Goal: Transaction & Acquisition: Purchase product/service

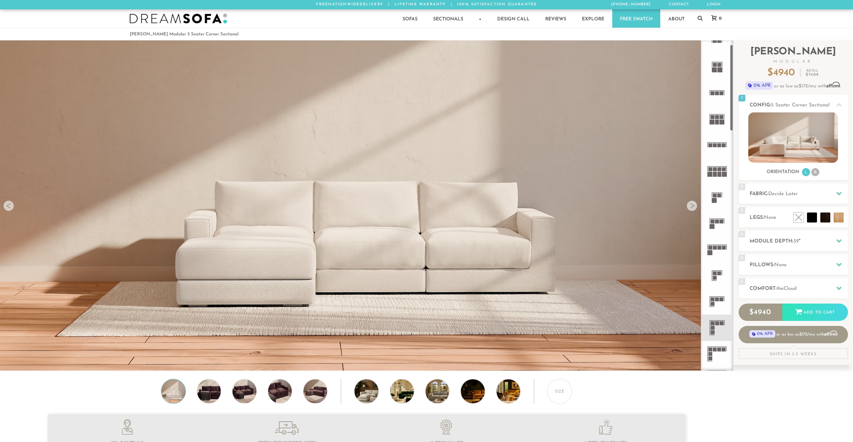
scroll to position [36, 0]
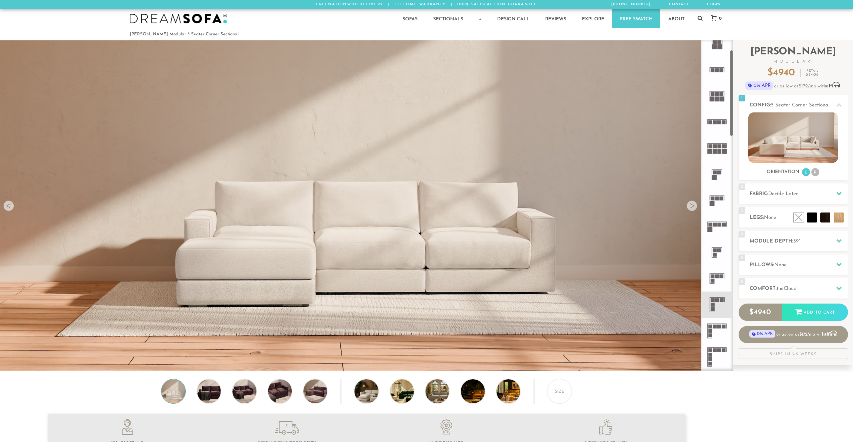
click at [717, 306] on icon at bounding box center [717, 304] width 26 height 26
click at [816, 171] on li "R" at bounding box center [815, 172] width 8 height 8
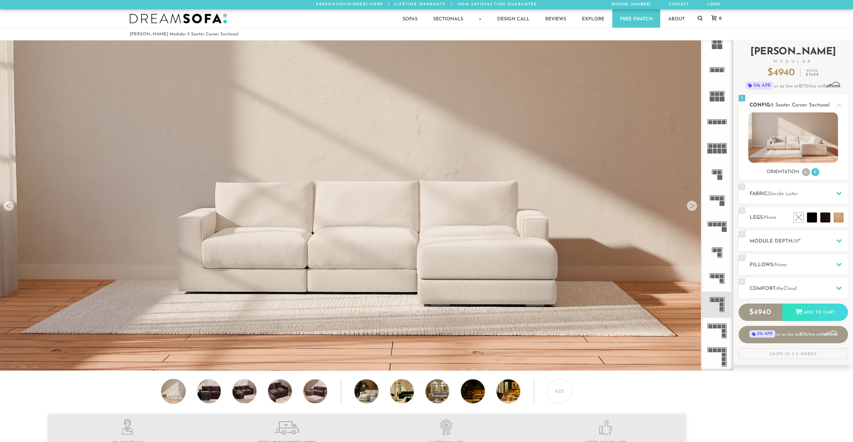
click at [801, 174] on div "Orientation L R" at bounding box center [792, 172] width 109 height 9
click at [804, 172] on li "L" at bounding box center [806, 172] width 8 height 8
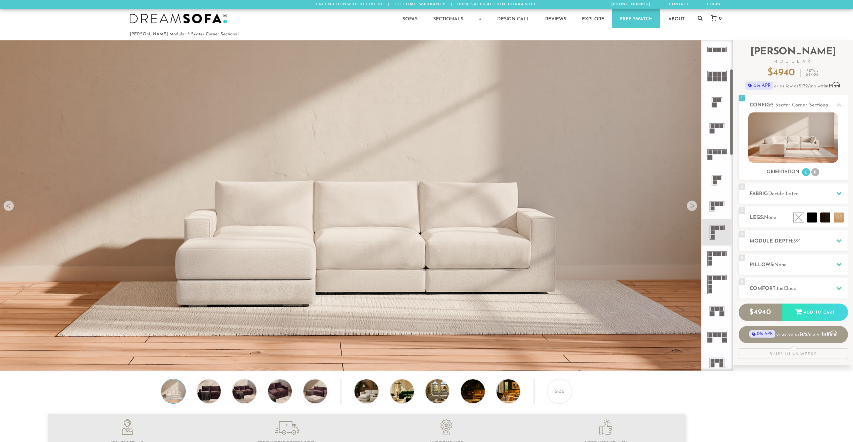
scroll to position [180, 0]
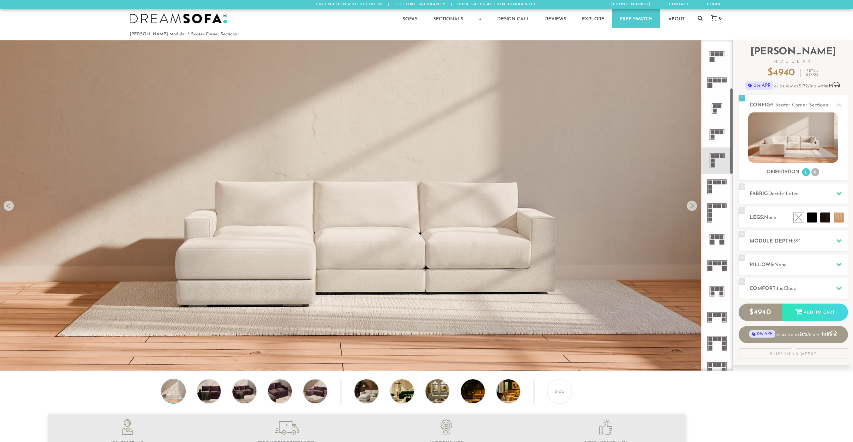
click at [723, 184] on rect at bounding box center [724, 182] width 4 height 4
click at [719, 157] on rect at bounding box center [717, 156] width 4 height 4
click at [695, 207] on div at bounding box center [691, 205] width 11 height 11
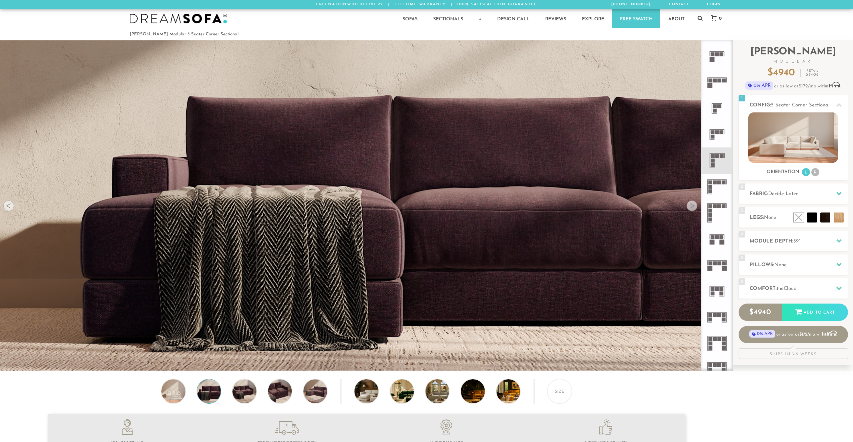
click at [695, 207] on div at bounding box center [691, 205] width 11 height 11
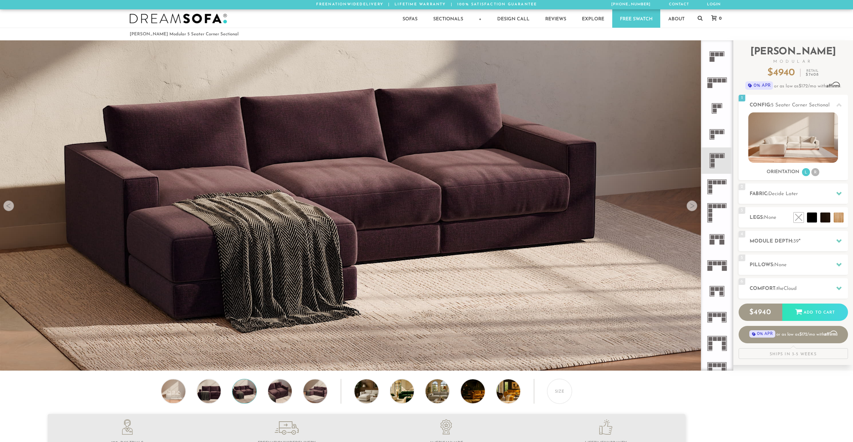
click at [695, 207] on div at bounding box center [691, 205] width 11 height 11
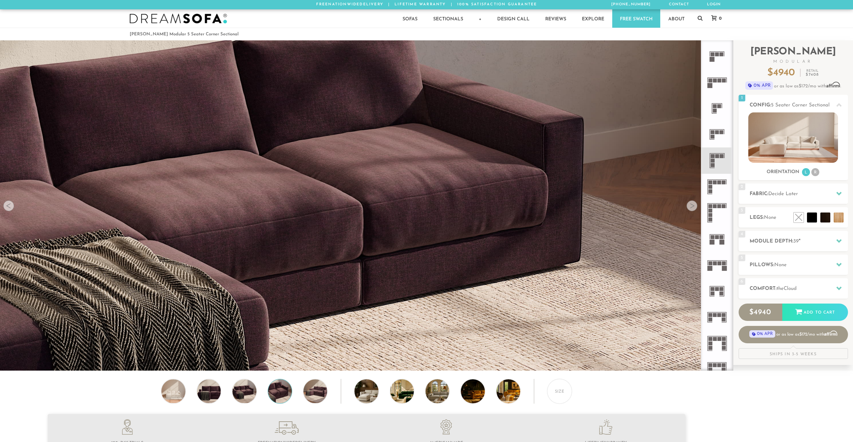
click at [695, 207] on div at bounding box center [691, 205] width 11 height 11
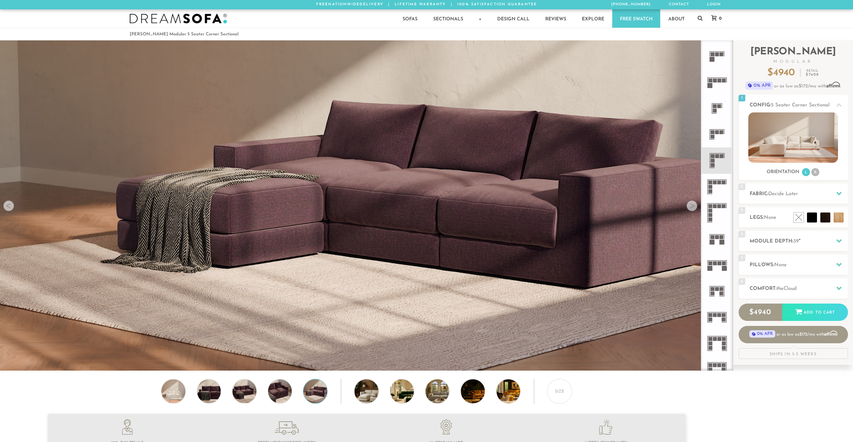
click at [695, 207] on div at bounding box center [691, 205] width 11 height 11
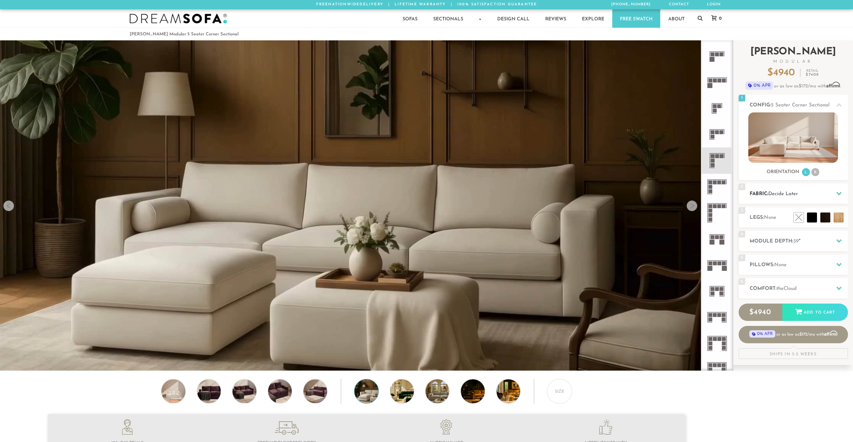
click at [832, 192] on div at bounding box center [839, 194] width 14 height 14
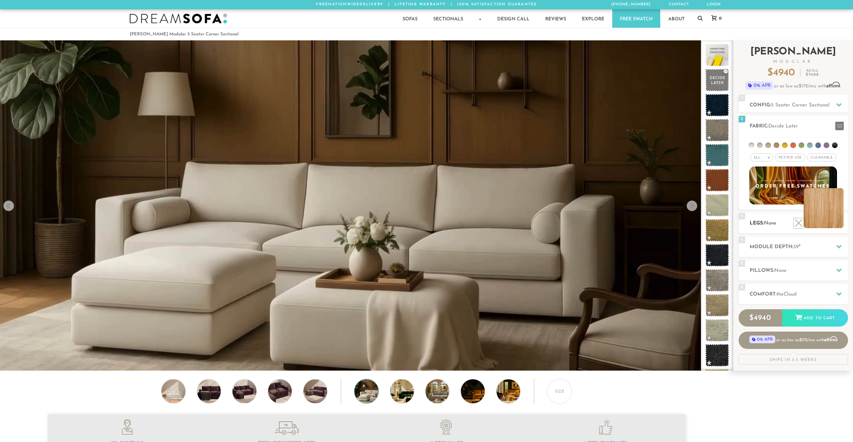
click at [839, 223] on li at bounding box center [823, 208] width 40 height 40
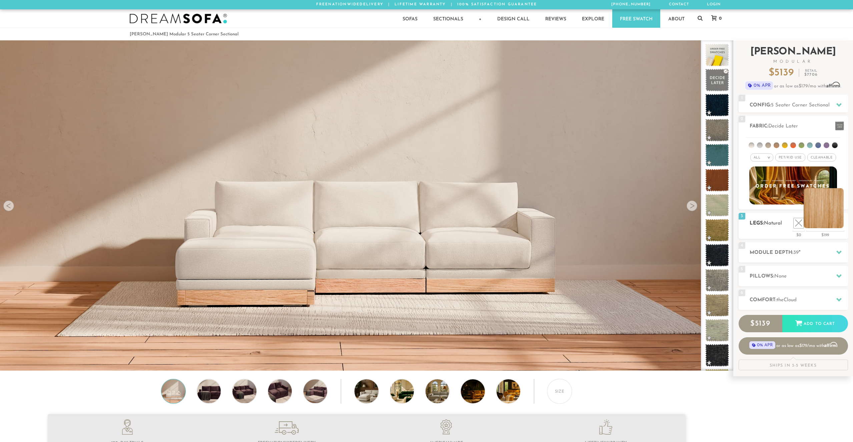
click at [833, 223] on li at bounding box center [823, 208] width 40 height 40
click at [802, 223] on li at bounding box center [783, 208] width 40 height 40
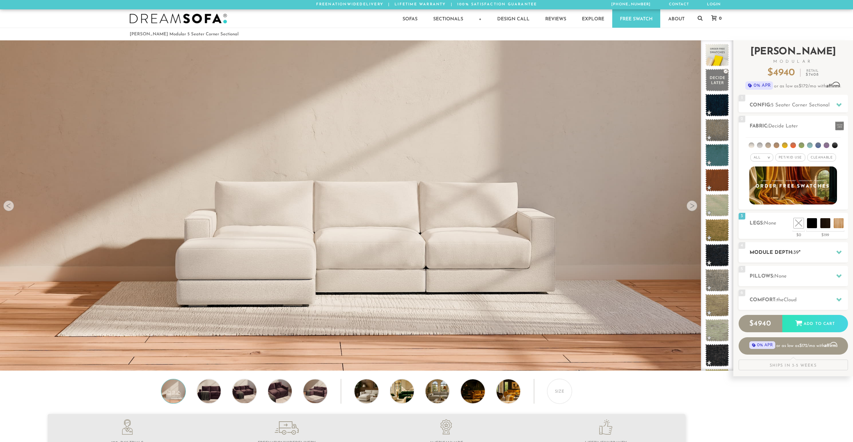
click at [819, 253] on h2 "Module Depth: 39 "" at bounding box center [798, 253] width 98 height 8
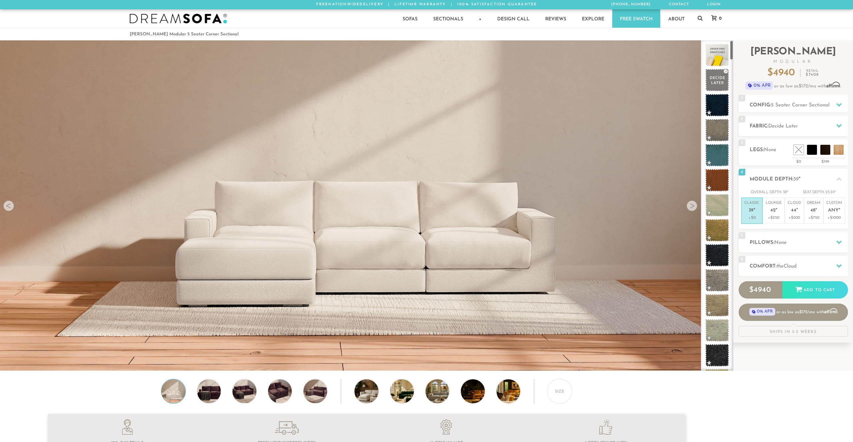
click at [400, 212] on video at bounding box center [366, 165] width 733 height 366
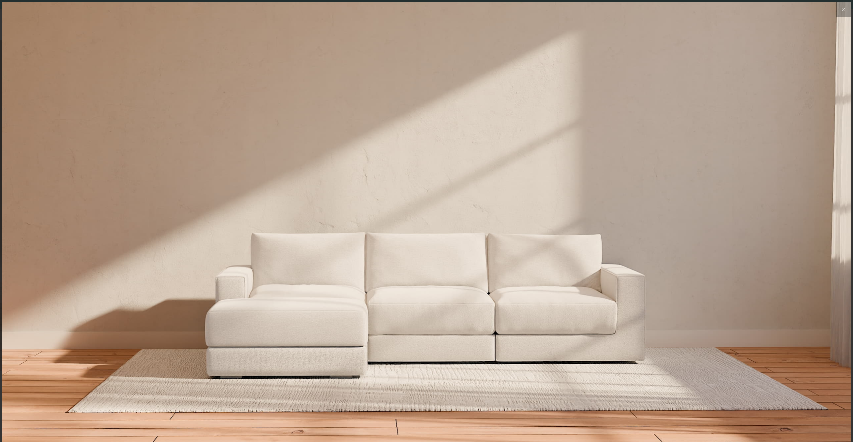
click at [401, 213] on div at bounding box center [426, 240] width 849 height 477
click at [803, 31] on img at bounding box center [426, 143] width 849 height 283
click at [841, 8] on icon at bounding box center [843, 9] width 8 height 8
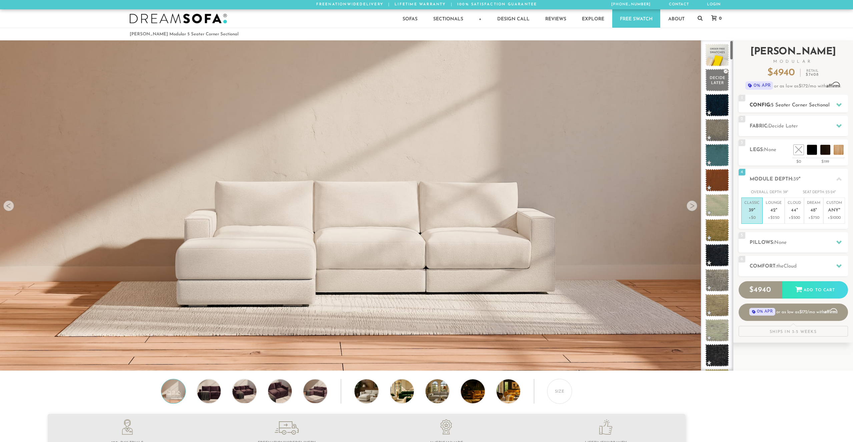
click at [805, 103] on h2 "Config: 5 Seater Corner Sectional" at bounding box center [798, 105] width 98 height 8
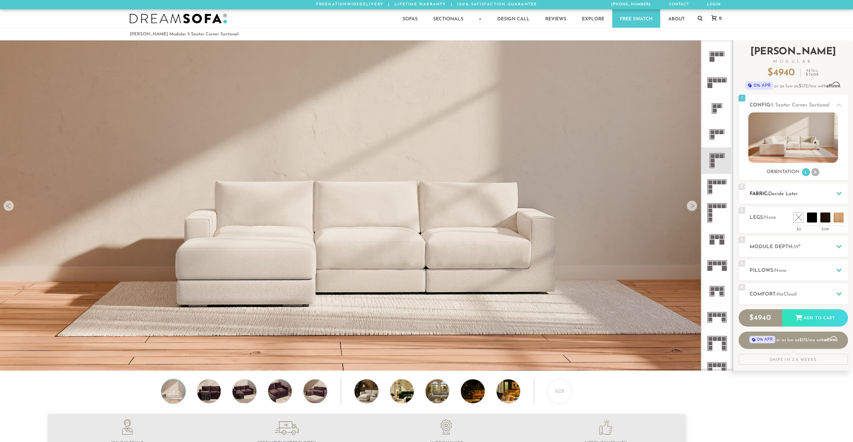
click at [813, 198] on h2 "Fabric: Decide Later" at bounding box center [798, 194] width 98 height 8
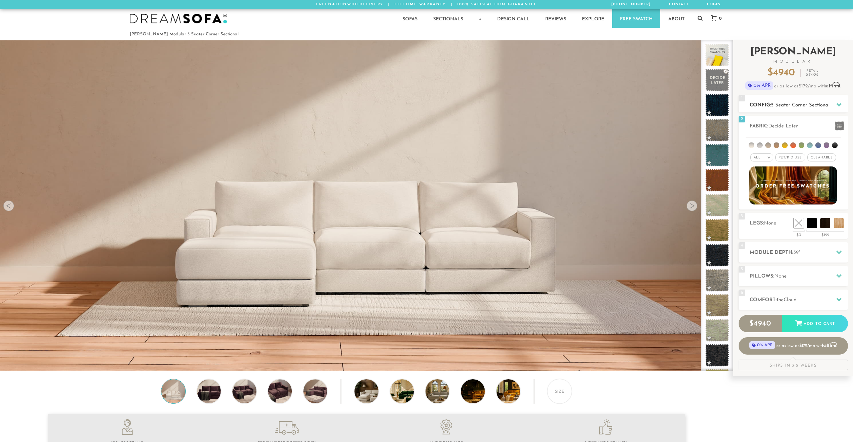
click at [824, 102] on h2 "Config: 5 Seater Corner Sectional" at bounding box center [798, 105] width 98 height 8
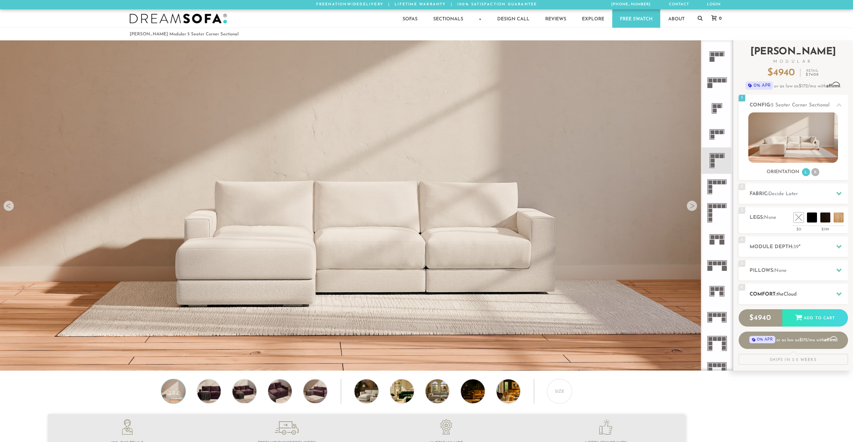
click at [837, 291] on div at bounding box center [839, 294] width 14 height 14
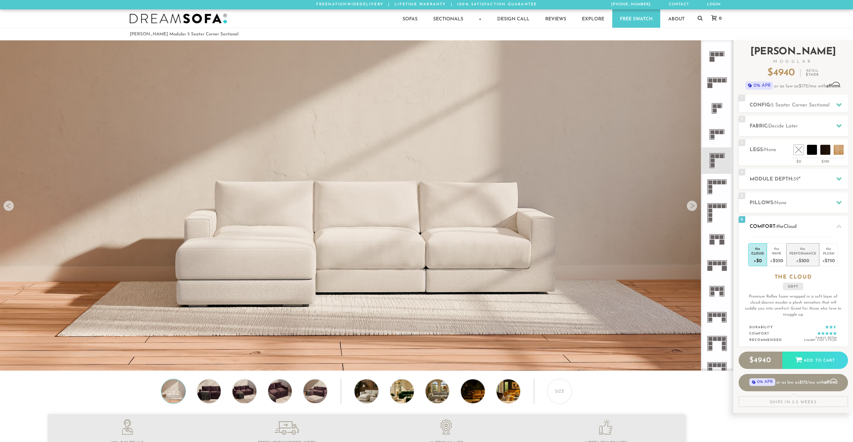
click at [805, 262] on div "+$500" at bounding box center [802, 260] width 27 height 10
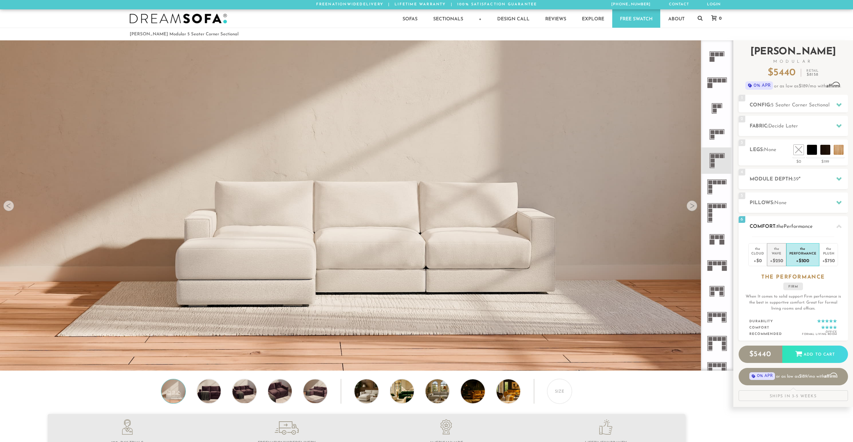
click at [779, 258] on div "+$250" at bounding box center [776, 260] width 13 height 10
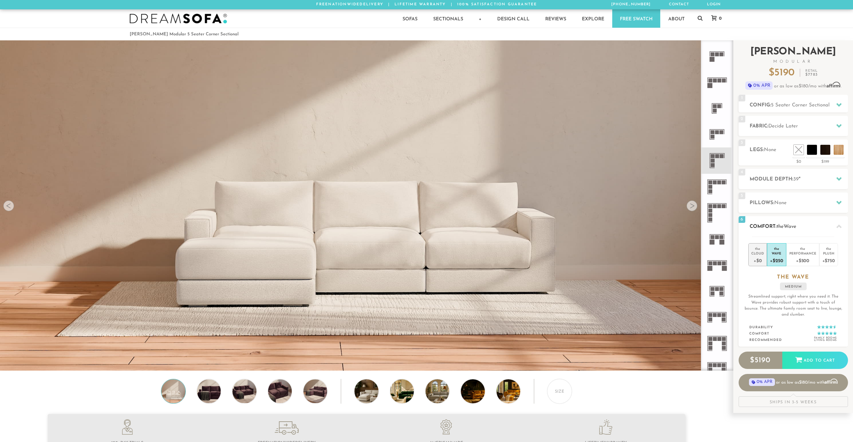
click at [757, 263] on div "+$0" at bounding box center [757, 260] width 13 height 10
click at [802, 256] on div "+$500" at bounding box center [802, 260] width 27 height 10
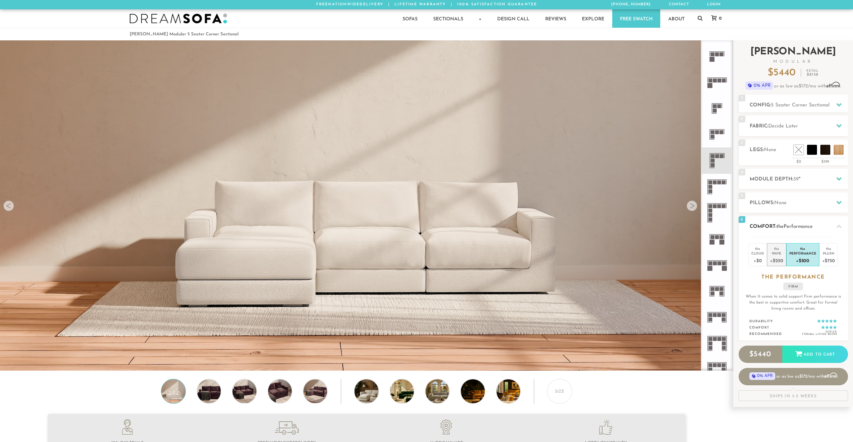
click at [773, 255] on div "Wave" at bounding box center [776, 253] width 13 height 5
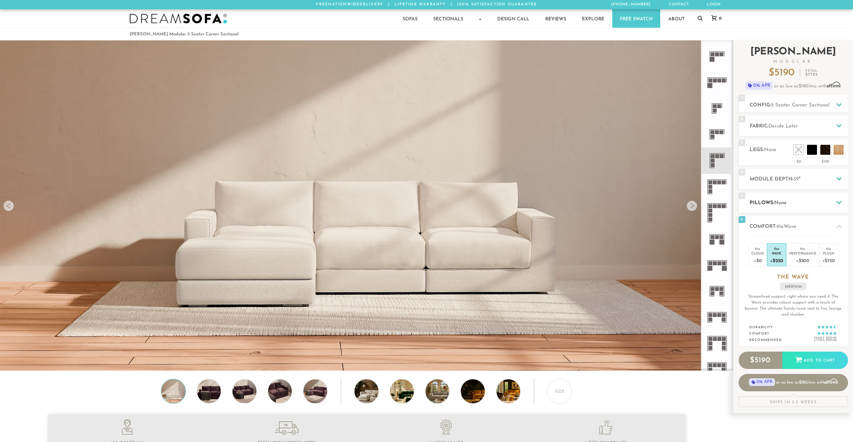
click at [815, 207] on div "5 Pillows: None" at bounding box center [792, 202] width 109 height 20
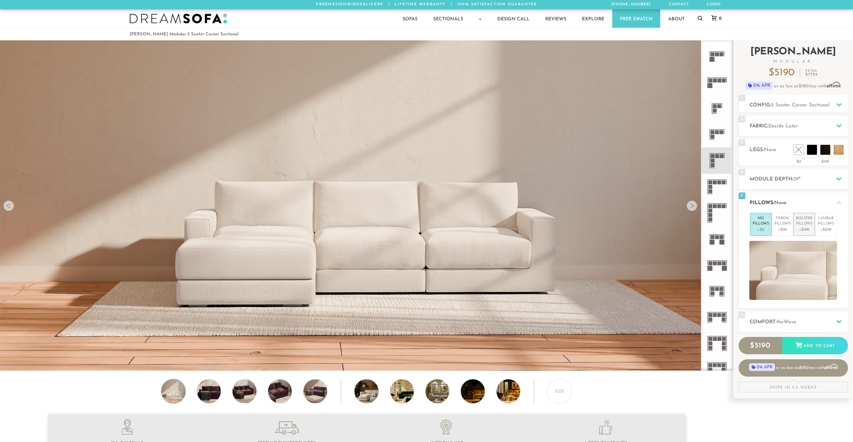
click at [807, 232] on p "+$199" at bounding box center [804, 230] width 16 height 6
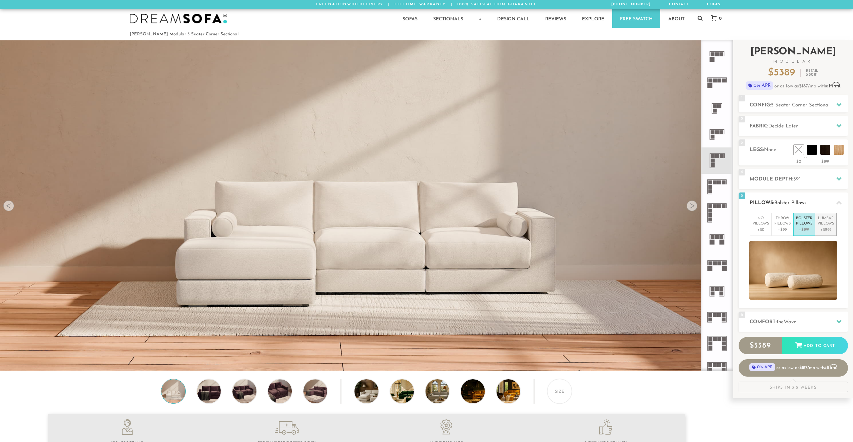
click at [830, 229] on p "+$299" at bounding box center [825, 230] width 16 height 6
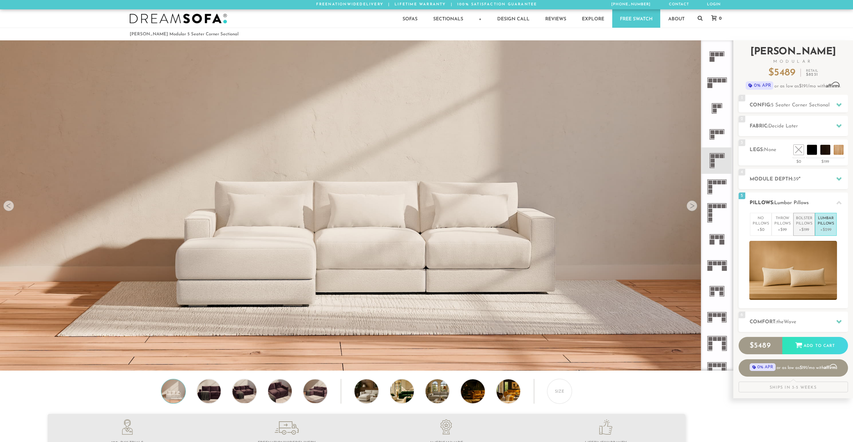
click at [802, 227] on p "+$199" at bounding box center [804, 230] width 16 height 6
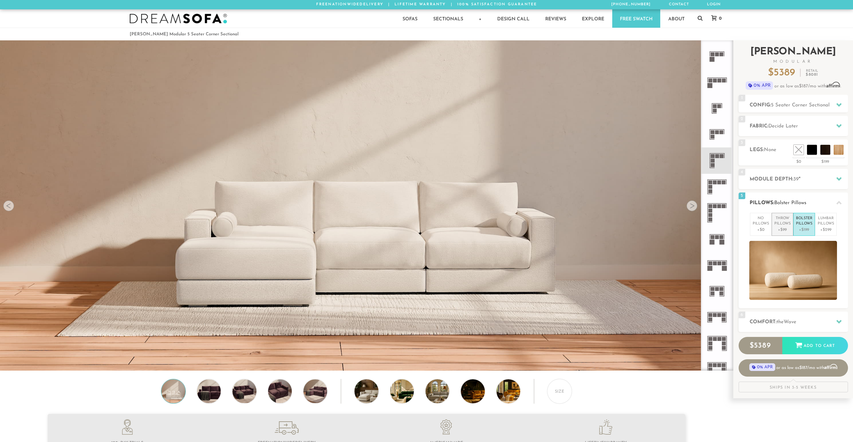
click at [780, 228] on p "+$99" at bounding box center [782, 230] width 16 height 6
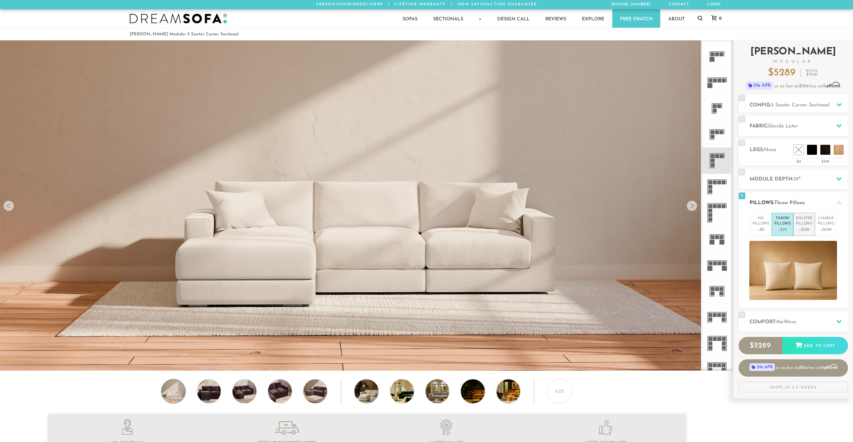
click at [810, 229] on p "+$199" at bounding box center [804, 230] width 16 height 6
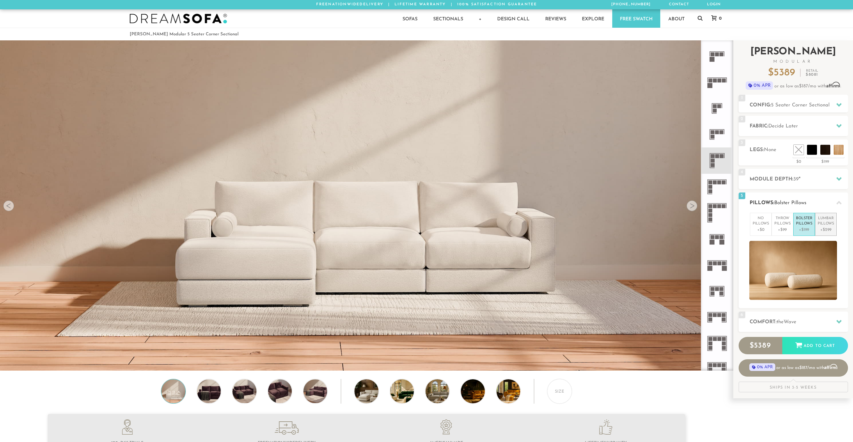
click at [825, 229] on p "+$299" at bounding box center [825, 230] width 16 height 6
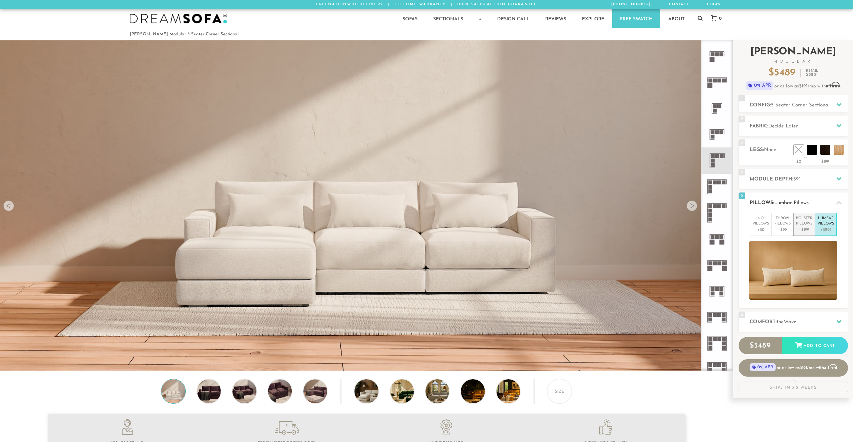
click at [802, 231] on p "+$199" at bounding box center [804, 230] width 16 height 6
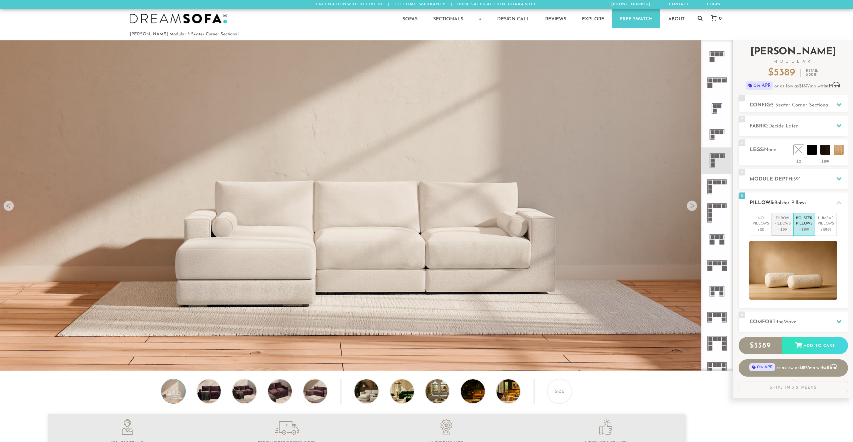
click at [778, 230] on p "+$99" at bounding box center [782, 230] width 16 height 6
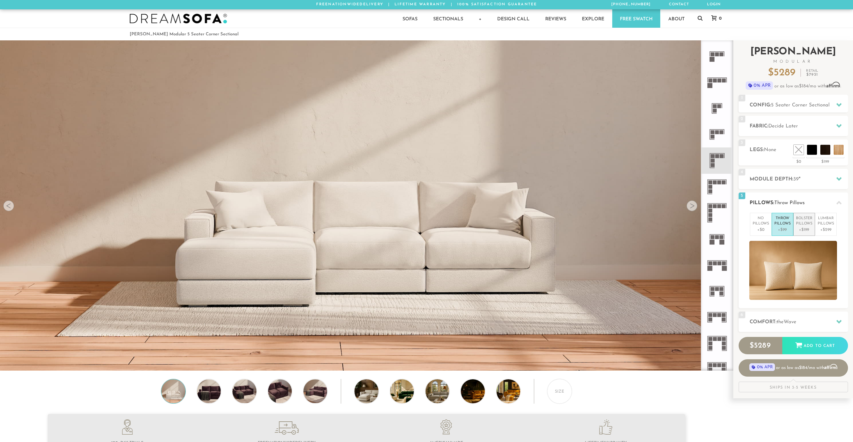
click at [807, 233] on li "Bolster Pillows +$199" at bounding box center [804, 224] width 22 height 23
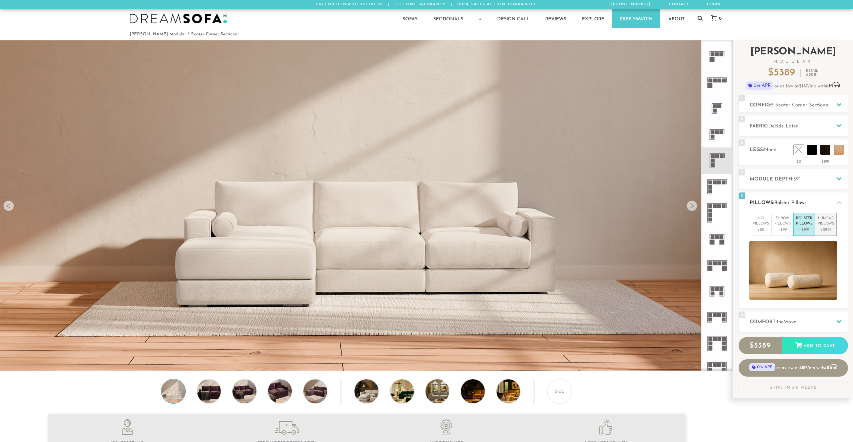
click at [830, 228] on p "+$299" at bounding box center [825, 230] width 16 height 6
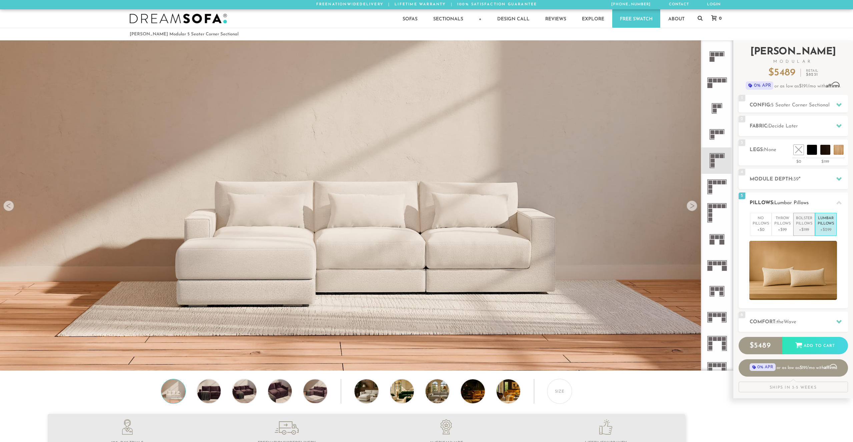
click at [794, 228] on li "Bolster Pillows +$199" at bounding box center [804, 224] width 22 height 23
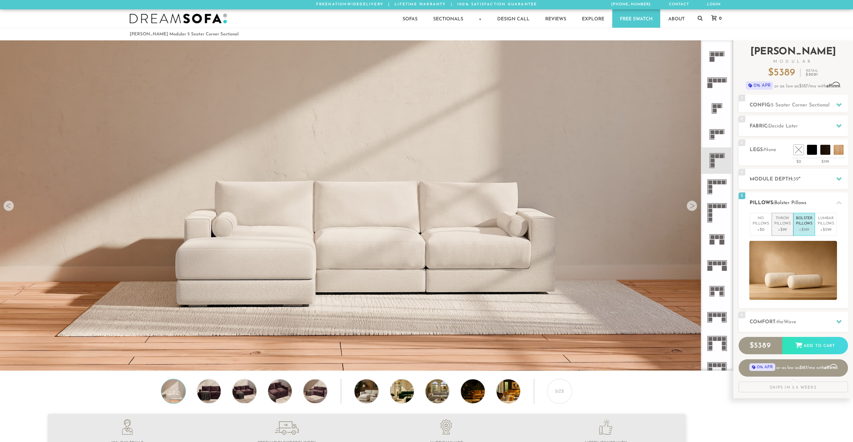
click at [780, 229] on p "+$99" at bounding box center [782, 230] width 16 height 6
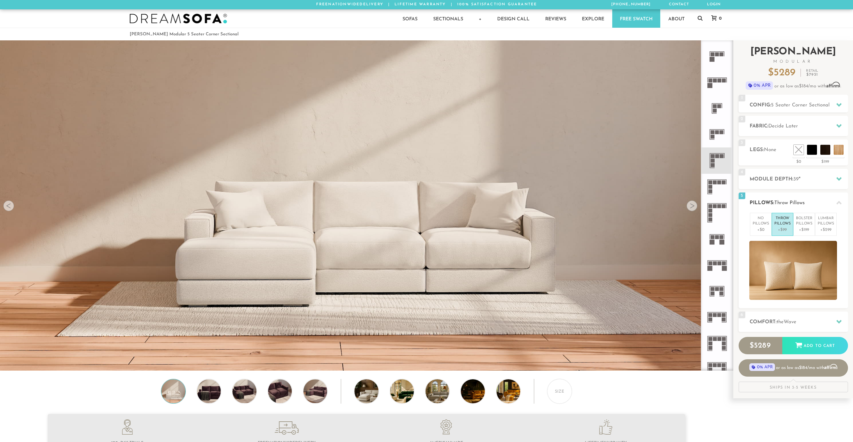
drag, startPoint x: 763, startPoint y: 229, endPoint x: 779, endPoint y: 228, distance: 15.7
click at [763, 229] on p "+$0" at bounding box center [760, 230] width 16 height 6
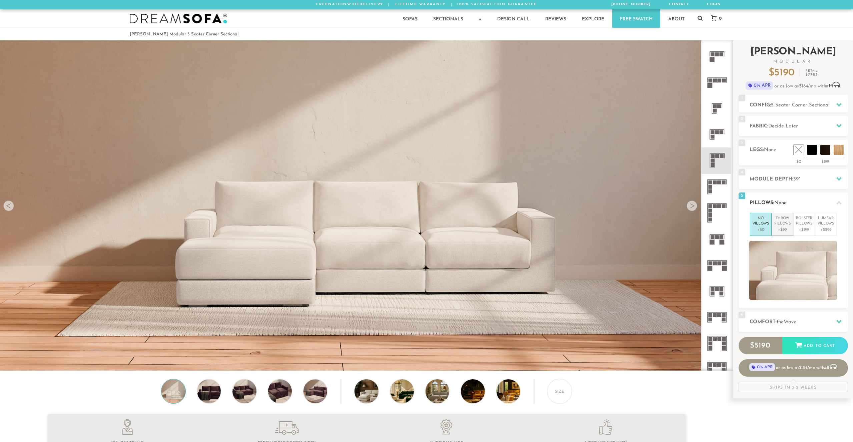
click at [780, 228] on p "+$99" at bounding box center [782, 230] width 16 height 6
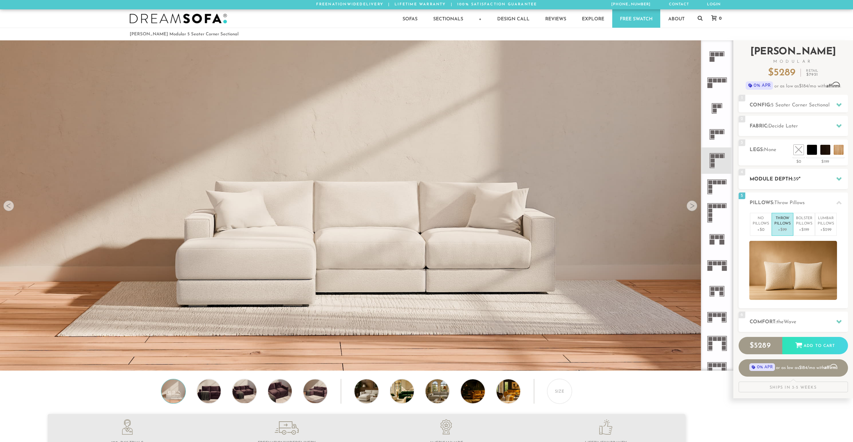
click at [804, 182] on h2 "Module Depth: 39 "" at bounding box center [798, 179] width 98 height 8
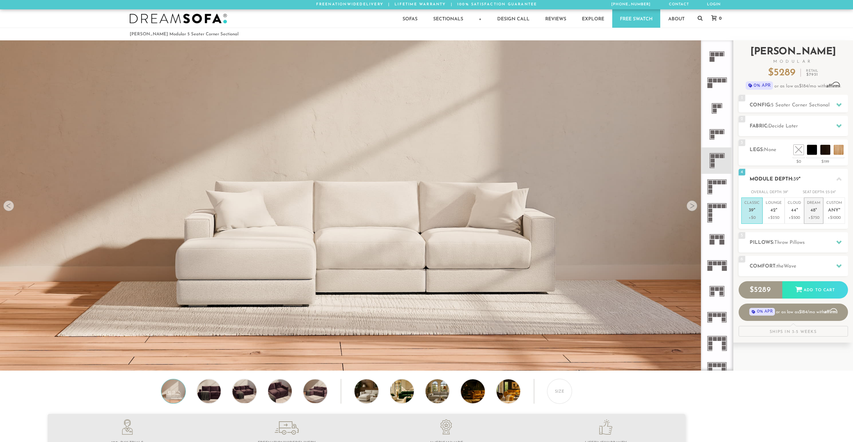
click at [816, 214] on p "Dream 48 "" at bounding box center [813, 207] width 13 height 14
click at [793, 218] on p "+$500" at bounding box center [793, 218] width 13 height 6
click at [774, 217] on p "+$250" at bounding box center [773, 218] width 16 height 6
click at [794, 216] on p "+$500" at bounding box center [793, 218] width 13 height 6
click at [776, 217] on p "+$250" at bounding box center [773, 218] width 16 height 6
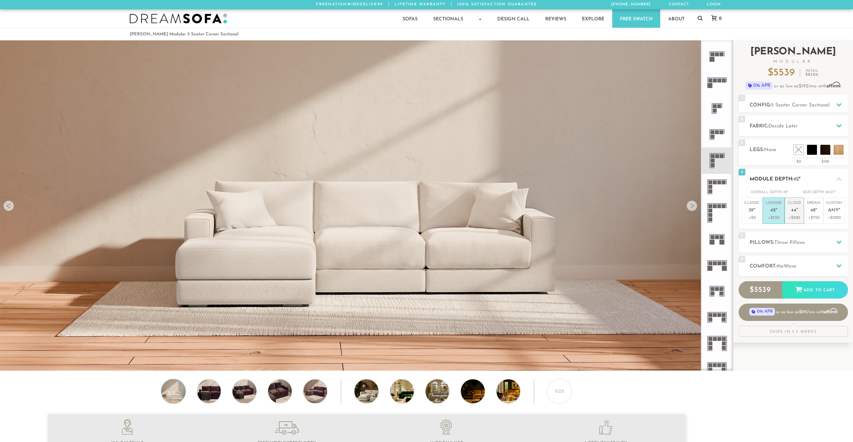
click at [798, 205] on p "Cloud 44 "" at bounding box center [793, 207] width 13 height 14
click at [777, 214] on p "Lounge 42 "" at bounding box center [773, 207] width 16 height 14
click at [753, 214] on p "Classic 39 "" at bounding box center [751, 207] width 15 height 14
click at [777, 214] on p "Lounge 42 "" at bounding box center [773, 207] width 16 height 14
click at [752, 213] on span "39" at bounding box center [750, 211] width 5 height 6
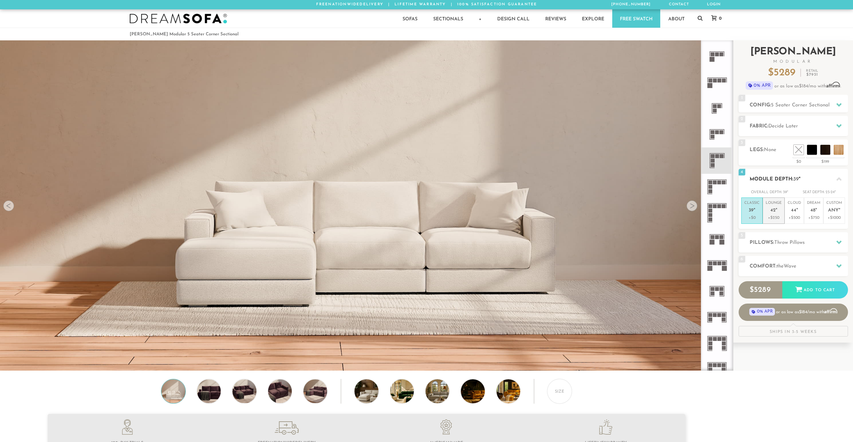
click at [783, 211] on li "Lounge 42 " +$250" at bounding box center [773, 210] width 22 height 26
click at [790, 209] on p "Cloud 44 "" at bounding box center [793, 207] width 13 height 14
click at [775, 211] on span "42" at bounding box center [772, 211] width 5 height 6
click at [753, 215] on p "+$0" at bounding box center [751, 218] width 15 height 6
click at [771, 213] on span "42" at bounding box center [772, 211] width 5 height 6
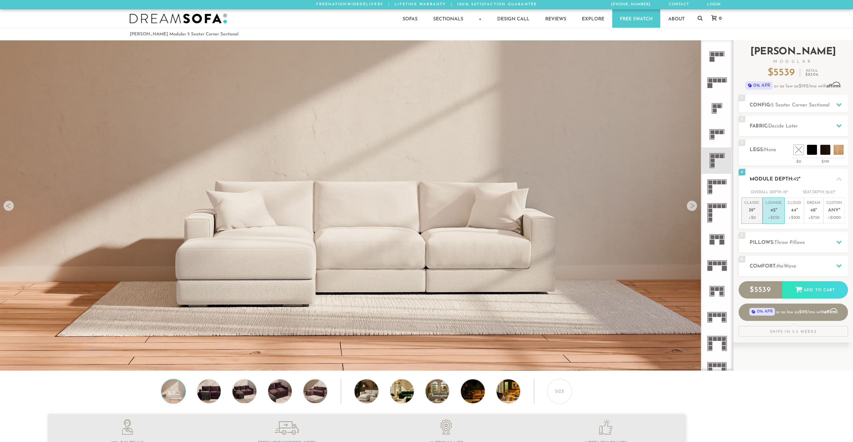
click at [747, 214] on p "Classic 39 "" at bounding box center [751, 207] width 15 height 14
click at [769, 213] on p "Lounge 42 "" at bounding box center [773, 207] width 16 height 14
click at [750, 214] on p "Classic 39 "" at bounding box center [751, 207] width 15 height 14
click at [767, 213] on p "Lounge 42 "" at bounding box center [773, 207] width 16 height 14
click at [744, 216] on p "+$0" at bounding box center [751, 218] width 15 height 6
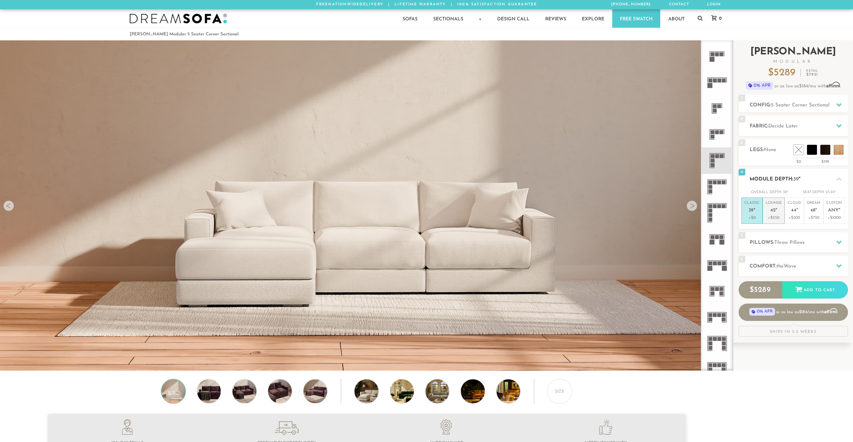
click at [775, 213] on em """ at bounding box center [776, 211] width 2 height 6
click at [749, 215] on p "+$0" at bounding box center [751, 218] width 15 height 6
click at [773, 213] on p "Lounge 42 "" at bounding box center [773, 207] width 16 height 14
click at [821, 245] on h2 "Pillows: Throw Pillows" at bounding box center [798, 243] width 98 height 8
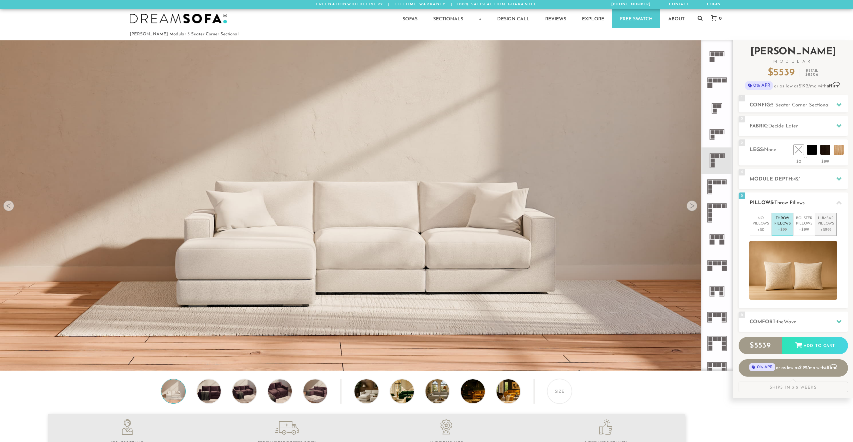
click at [828, 223] on p "Lumbar Pillows" at bounding box center [825, 221] width 16 height 11
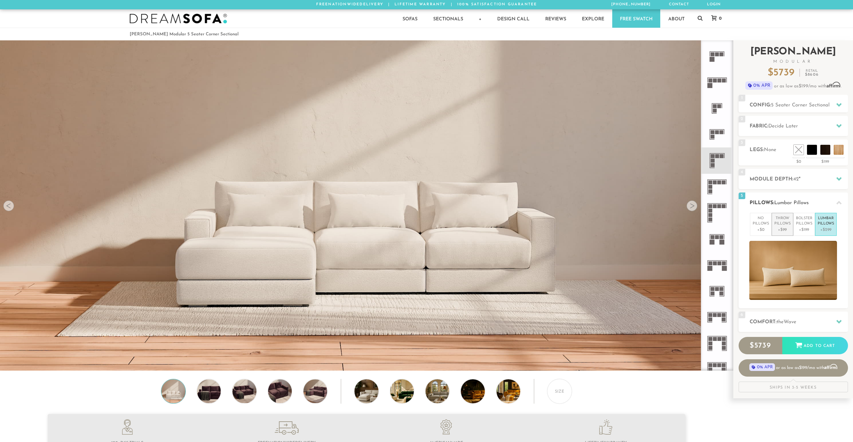
click at [776, 226] on p "Throw Pillows" at bounding box center [782, 221] width 16 height 11
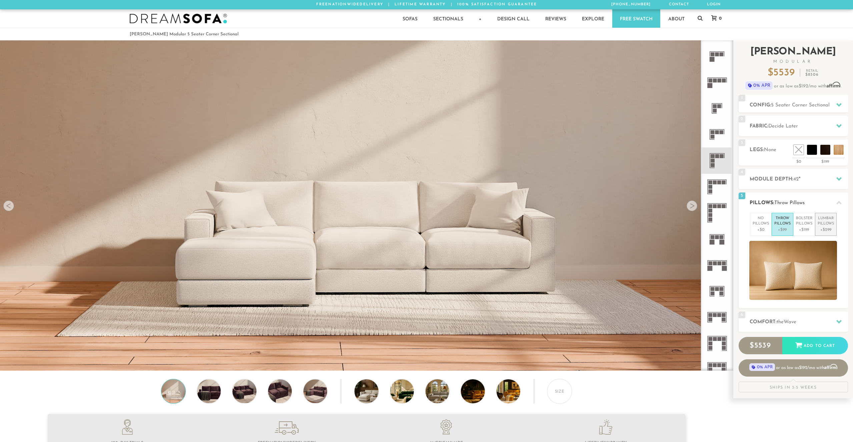
click at [828, 232] on p "+$299" at bounding box center [825, 230] width 16 height 6
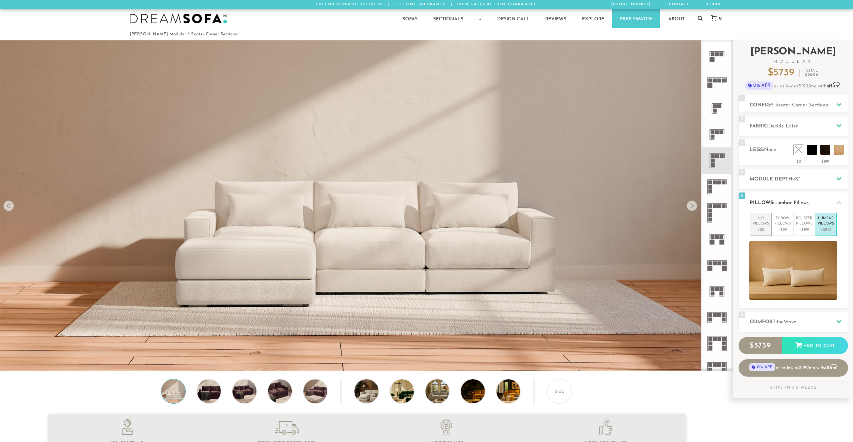
click at [764, 230] on p "+$0" at bounding box center [760, 230] width 16 height 6
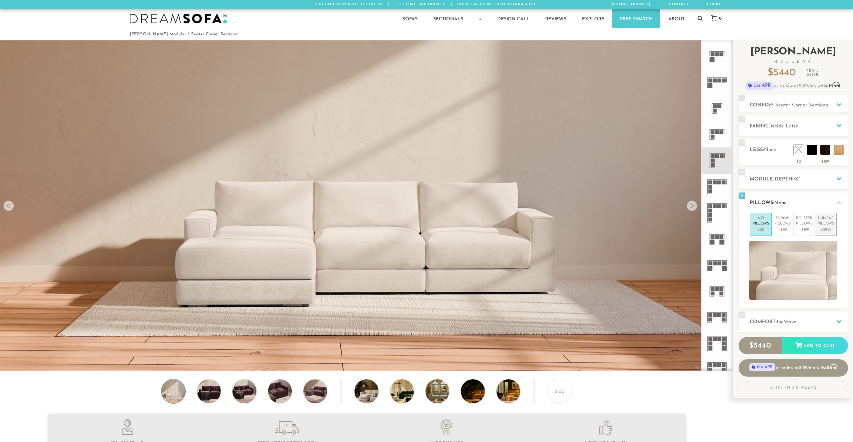
click at [827, 228] on p "+$299" at bounding box center [825, 230] width 16 height 6
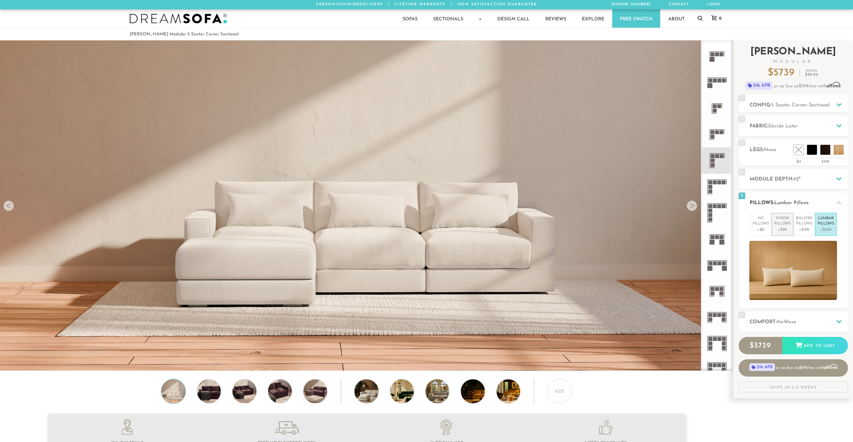
click at [780, 226] on p "Throw Pillows" at bounding box center [782, 221] width 16 height 11
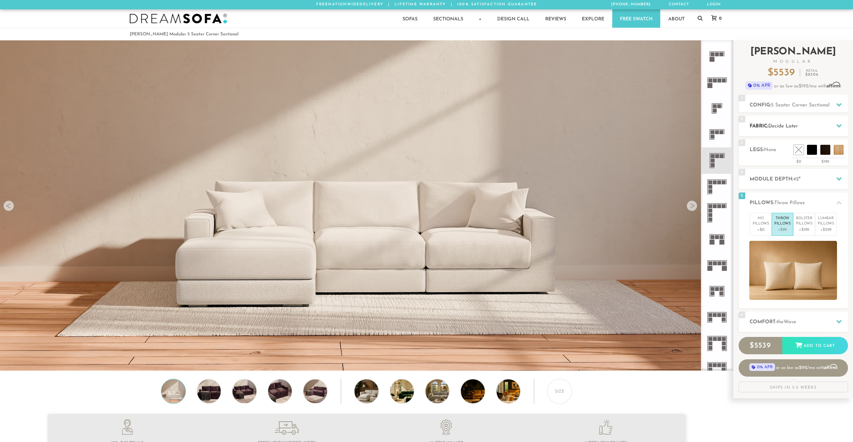
click at [814, 127] on h2 "Fabric: Decide Later" at bounding box center [798, 126] width 98 height 8
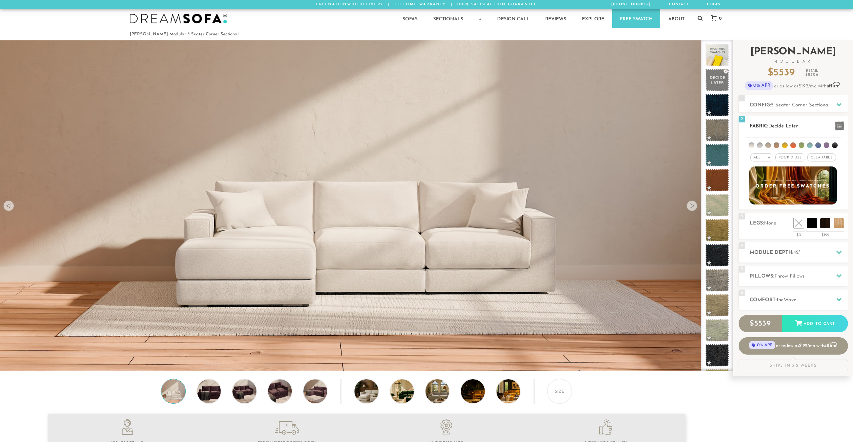
click at [768, 158] on em ">" at bounding box center [768, 157] width 5 height 3
click at [804, 145] on li at bounding box center [801, 145] width 6 height 6
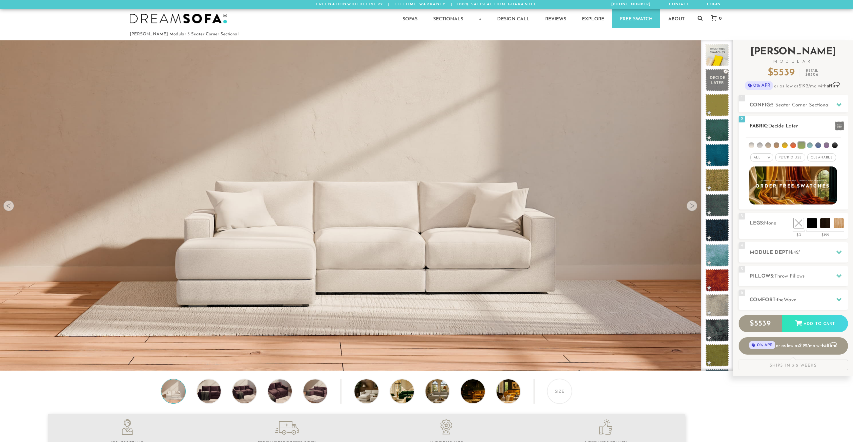
click at [766, 156] on div "All >" at bounding box center [761, 157] width 23 height 8
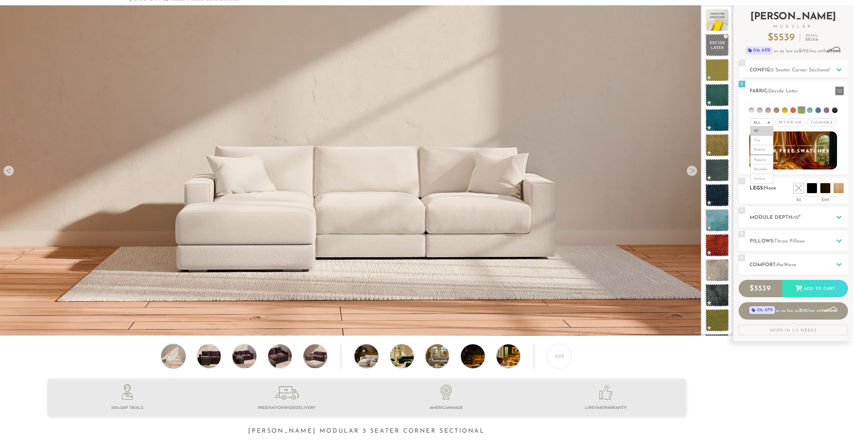
scroll to position [34, 0]
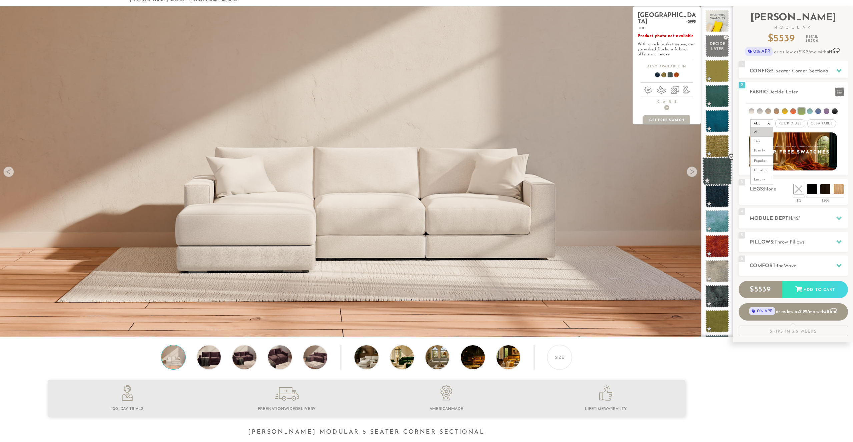
click at [719, 169] on span at bounding box center [717, 171] width 30 height 28
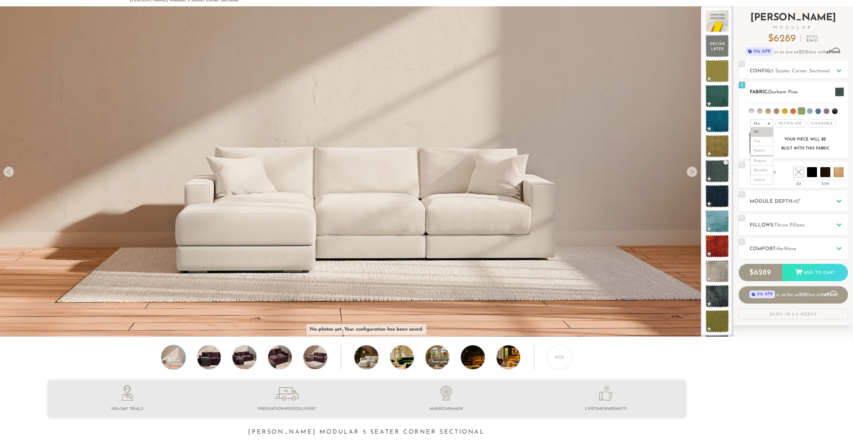
click at [768, 121] on div "All >" at bounding box center [761, 123] width 23 height 8
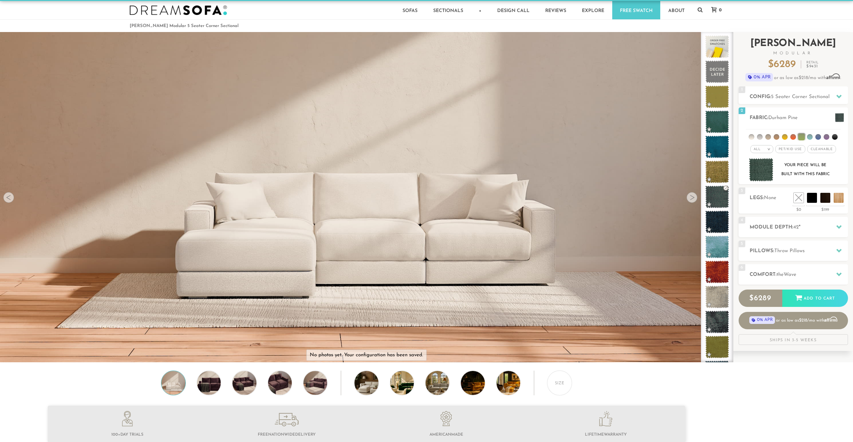
scroll to position [0, 0]
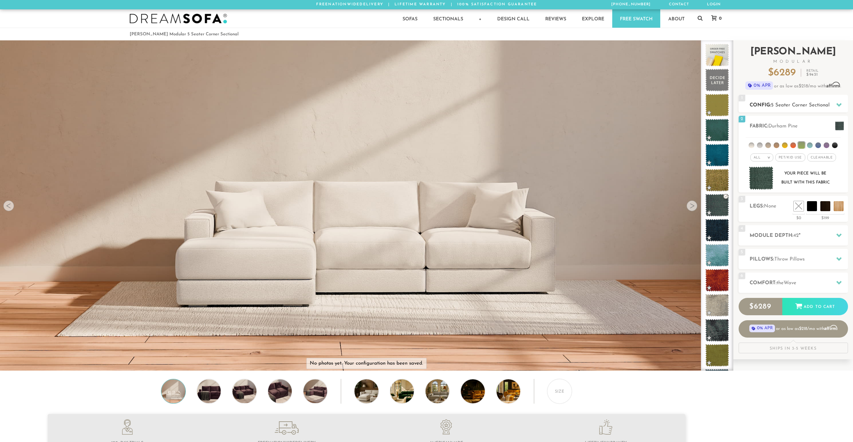
click at [798, 102] on h2 "Config: 5 Seater Corner Sectional" at bounding box center [798, 105] width 98 height 8
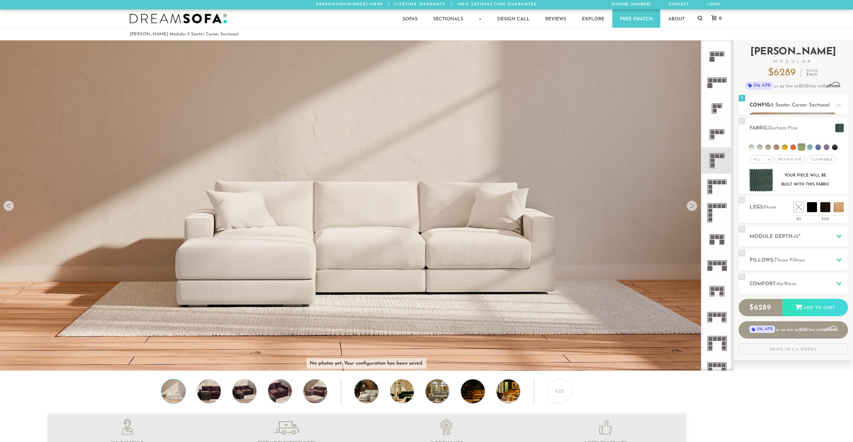
scroll to position [180, 0]
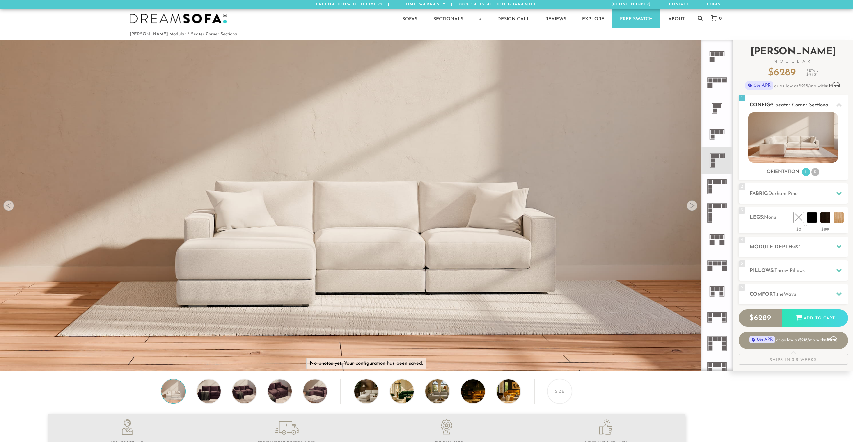
click at [822, 173] on div "Orientation L R" at bounding box center [792, 172] width 109 height 9
click at [815, 171] on li "R" at bounding box center [815, 172] width 8 height 8
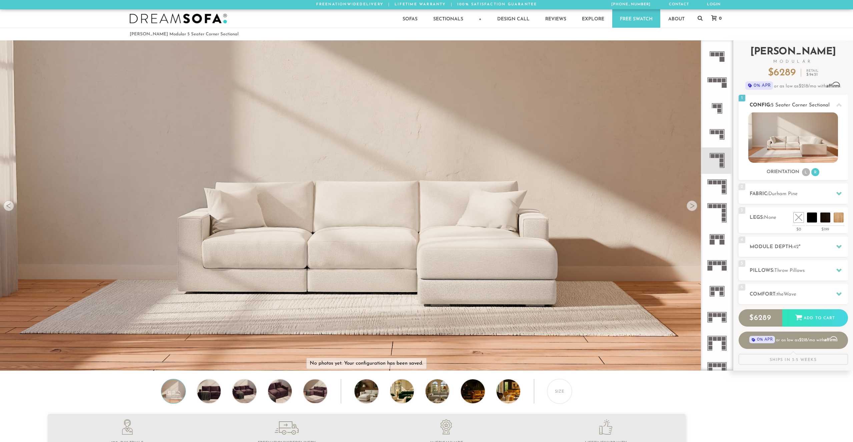
click at [805, 174] on li "L" at bounding box center [806, 172] width 8 height 8
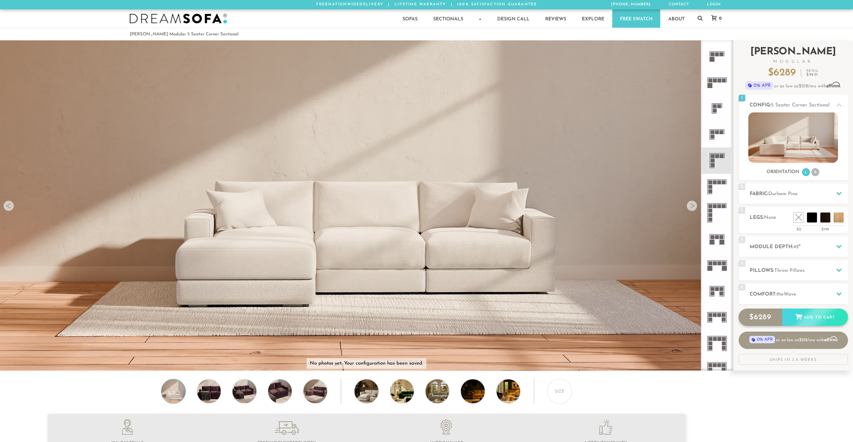
click at [811, 316] on div "Add to Cart" at bounding box center [815, 317] width 66 height 18
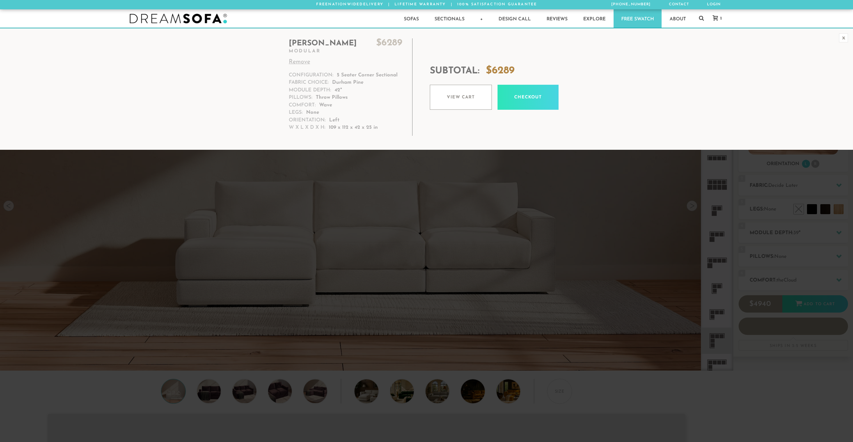
scroll to position [8520, 853]
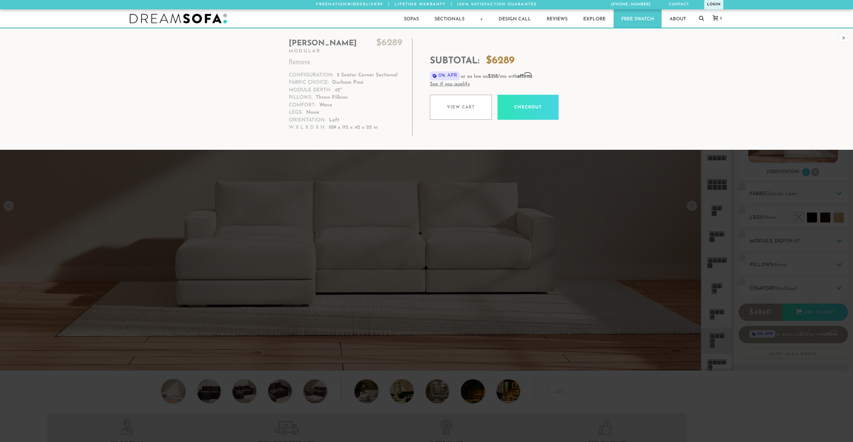
click at [709, 5] on link "Login" at bounding box center [713, 4] width 19 height 9
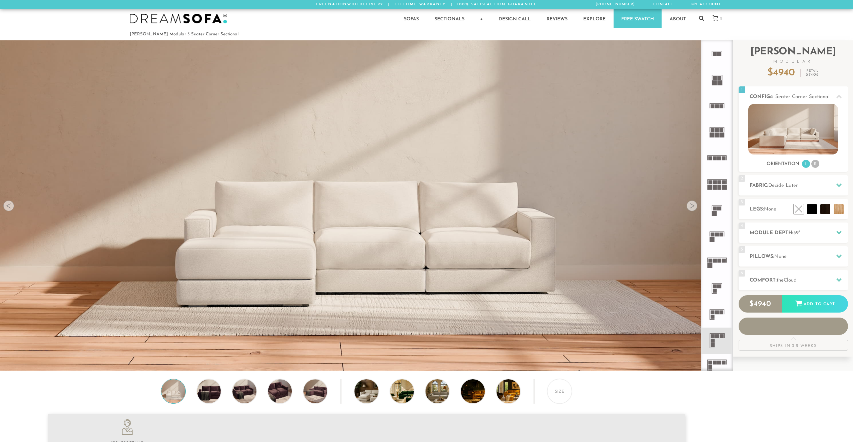
scroll to position [8520, 853]
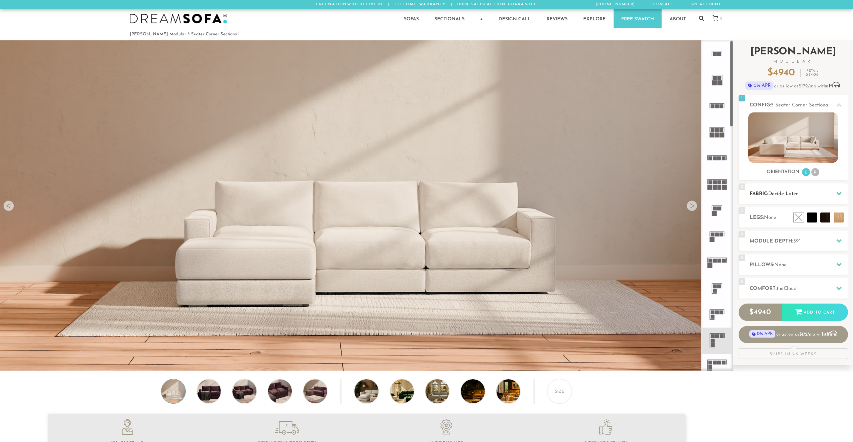
click at [794, 197] on h2 "Fabric: Decide Later" at bounding box center [798, 194] width 98 height 8
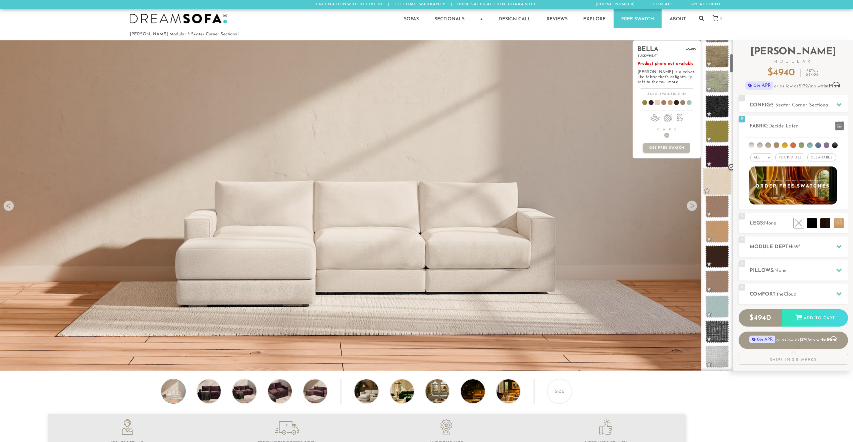
scroll to position [252, 0]
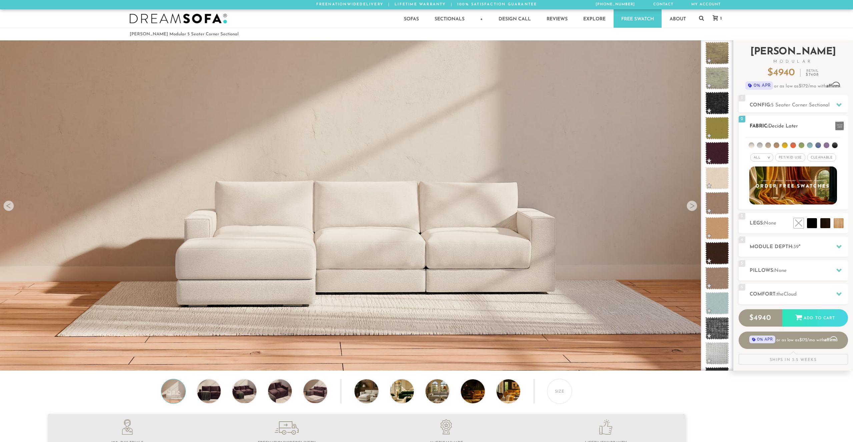
click at [793, 156] on span "Pet/Kid Use x" at bounding box center [790, 157] width 30 height 8
click at [826, 156] on span "Cleanable x" at bounding box center [823, 157] width 29 height 8
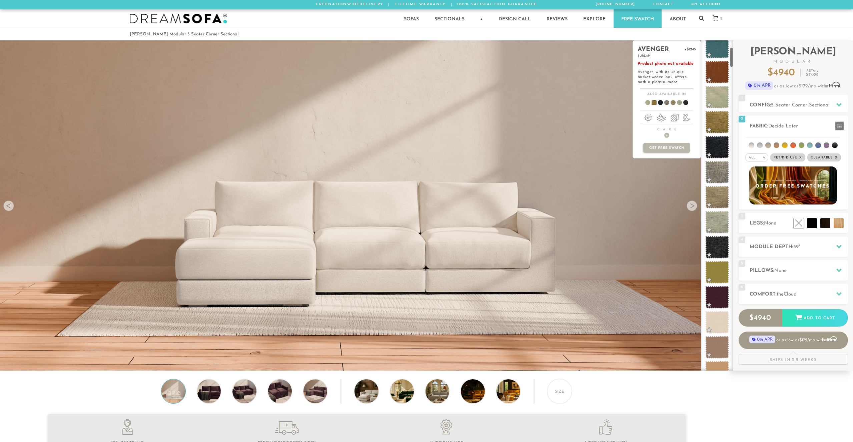
scroll to position [0, 0]
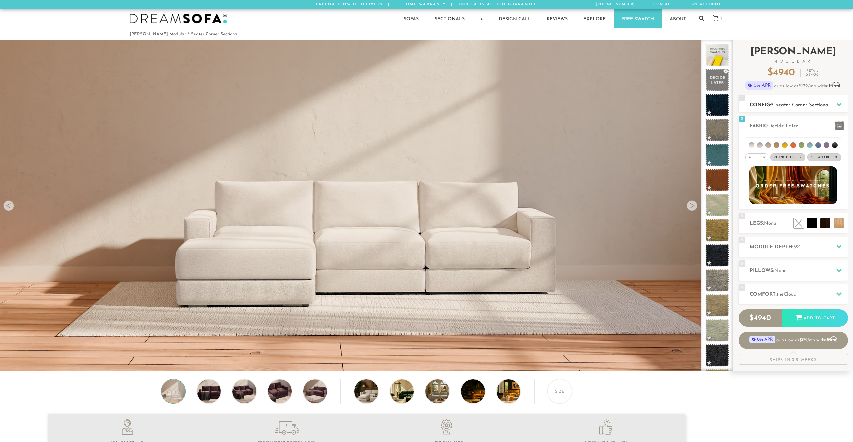
click at [814, 106] on span "5 Seater Corner Sectional" at bounding box center [800, 105] width 59 height 5
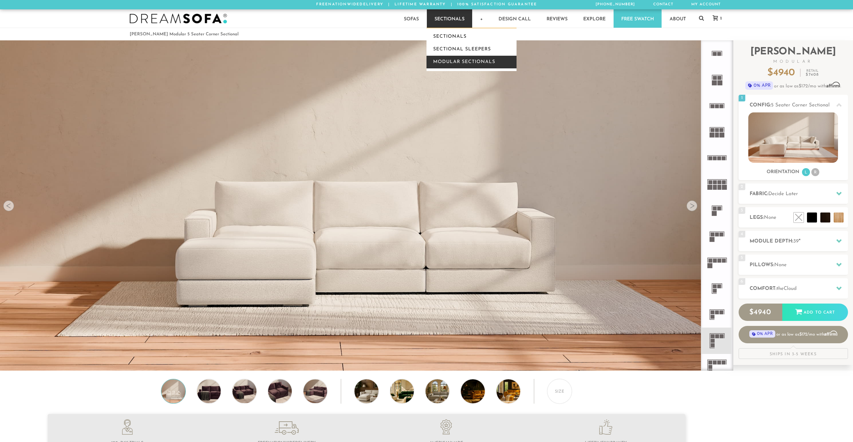
click at [457, 62] on link "Modular Sectionals" at bounding box center [471, 62] width 90 height 13
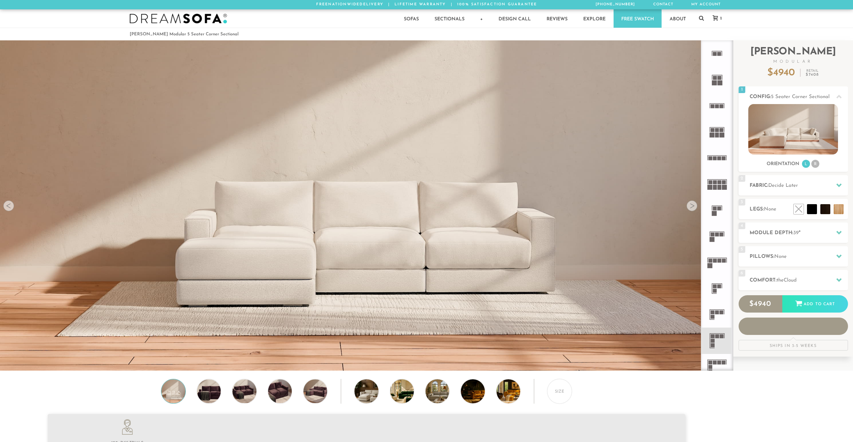
scroll to position [8520, 853]
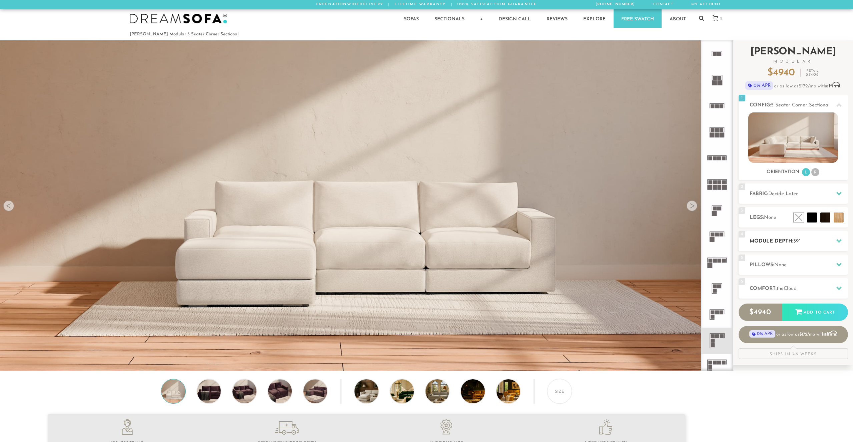
click at [796, 242] on span "39" at bounding box center [795, 241] width 5 height 5
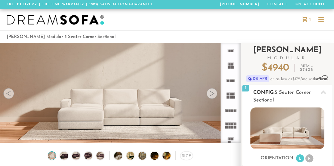
click at [292, 94] on span "5 Seater Corner Sectional" at bounding box center [282, 96] width 58 height 13
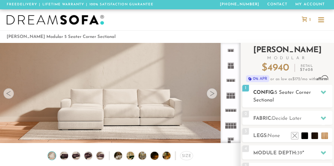
click at [292, 94] on span "5 Seater Corner Sectional" at bounding box center [282, 96] width 58 height 13
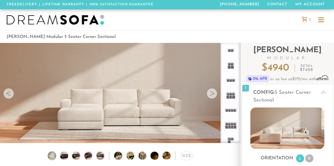
click at [324, 19] on div at bounding box center [320, 20] width 13 height 13
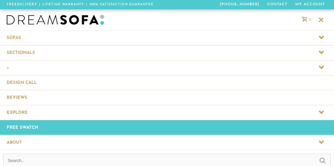
scroll to position [6474, 333]
click at [66, 50] on span at bounding box center [167, 52] width 334 height 15
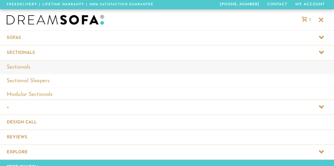
scroll to position [0, 0]
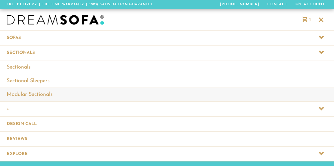
click at [37, 93] on link "Modular Sectionals" at bounding box center [167, 95] width 334 height 14
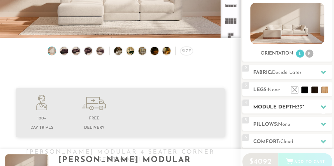
scroll to position [105, 0]
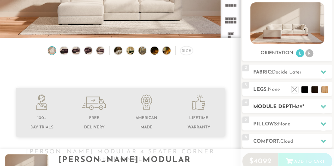
click at [299, 107] on span "39" at bounding box center [299, 107] width 5 height 5
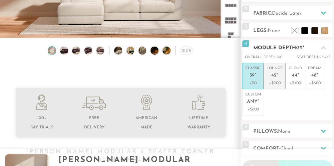
click at [274, 75] on span "42" at bounding box center [273, 76] width 5 height 6
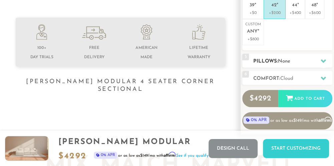
click at [299, 60] on h2 "Pillows: None" at bounding box center [292, 62] width 79 height 8
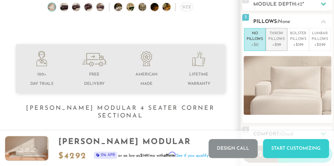
click at [278, 41] on p "Throw Pillows" at bounding box center [276, 36] width 16 height 11
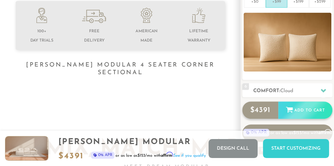
scroll to position [219, 0]
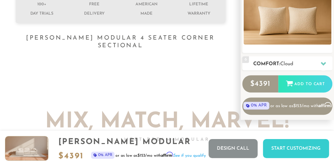
click at [288, 60] on h2 "Comfort: the Cloud" at bounding box center [292, 64] width 79 height 8
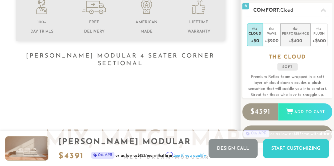
scroll to position [167, 0]
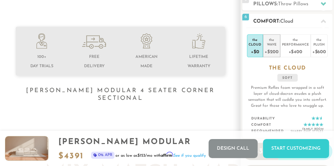
click at [273, 46] on div "Wave" at bounding box center [271, 44] width 14 height 5
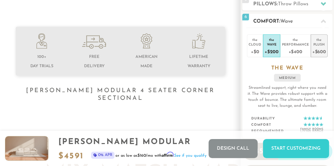
click at [322, 50] on div "+$600" at bounding box center [319, 52] width 14 height 10
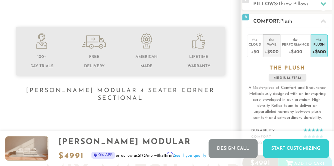
click at [271, 47] on div "+$200" at bounding box center [271, 52] width 14 height 10
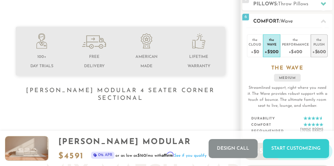
click at [319, 51] on div "+$600" at bounding box center [319, 52] width 14 height 10
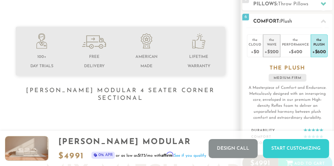
click at [272, 46] on div "Wave" at bounding box center [271, 44] width 14 height 5
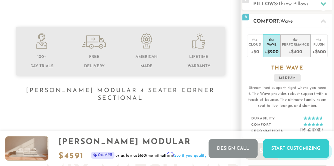
click at [293, 48] on div "+$400" at bounding box center [295, 52] width 27 height 10
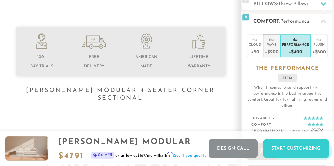
click at [273, 47] on div "+$200" at bounding box center [271, 52] width 14 height 10
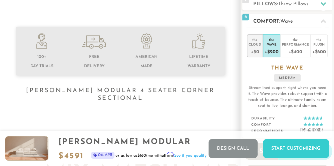
click at [254, 47] on div "+$0" at bounding box center [254, 52] width 13 height 10
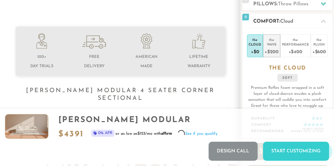
click at [272, 48] on div "+$200" at bounding box center [271, 52] width 14 height 10
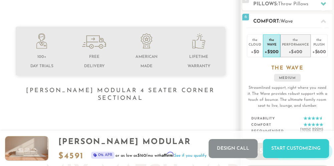
drag, startPoint x: 295, startPoint y: 49, endPoint x: 300, endPoint y: 49, distance: 5.3
click at [296, 49] on div "+$400" at bounding box center [295, 52] width 27 height 10
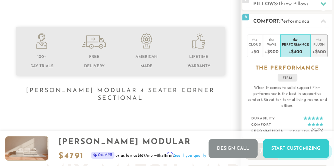
click at [318, 50] on div "+$600" at bounding box center [319, 52] width 14 height 10
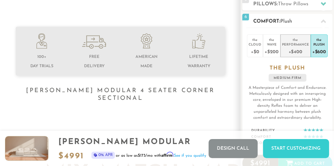
click at [288, 47] on div "+$400" at bounding box center [295, 52] width 27 height 10
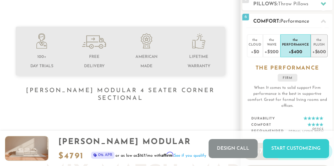
click at [318, 49] on div "+$600" at bounding box center [319, 52] width 14 height 10
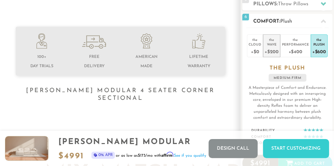
click at [273, 48] on div "+$200" at bounding box center [271, 52] width 14 height 10
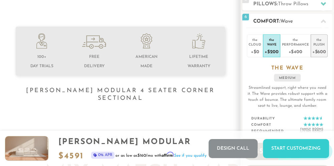
click at [320, 48] on div "+$600" at bounding box center [319, 52] width 14 height 10
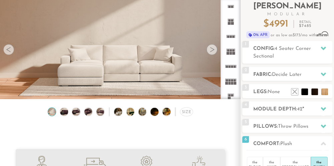
scroll to position [0, 0]
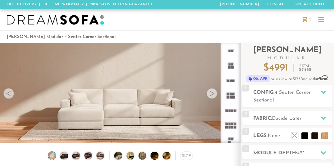
click at [211, 92] on div at bounding box center [211, 93] width 11 height 11
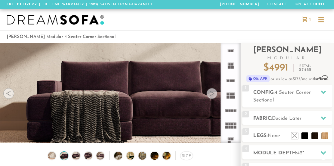
click at [211, 92] on div at bounding box center [211, 93] width 11 height 11
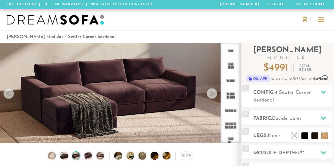
click at [211, 92] on div at bounding box center [211, 93] width 11 height 11
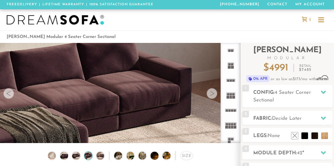
click at [211, 92] on div at bounding box center [211, 93] width 11 height 11
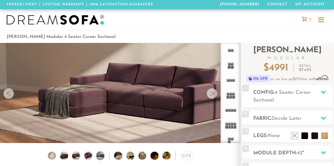
click at [211, 92] on div at bounding box center [211, 93] width 11 height 11
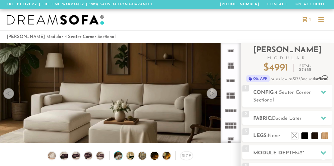
click at [211, 92] on div at bounding box center [211, 93] width 11 height 11
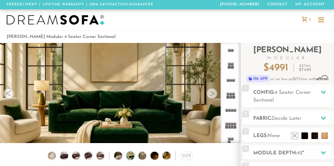
click at [211, 92] on div at bounding box center [211, 93] width 11 height 11
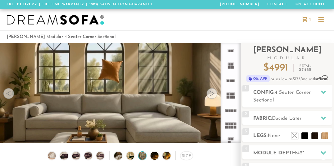
click at [211, 92] on div at bounding box center [211, 93] width 11 height 11
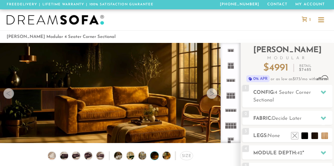
click at [211, 92] on div at bounding box center [211, 93] width 11 height 11
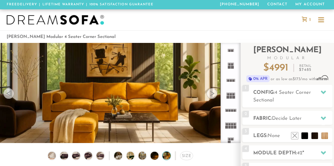
click at [211, 92] on div at bounding box center [211, 93] width 11 height 11
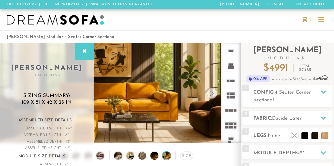
click at [130, 23] on div at bounding box center [167, 19] width 334 height 21
click at [213, 95] on div at bounding box center [211, 93] width 11 height 11
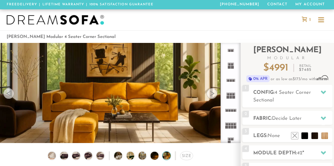
click at [11, 94] on div at bounding box center [8, 93] width 11 height 11
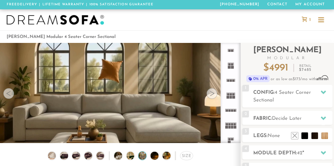
click at [11, 94] on div at bounding box center [8, 93] width 11 height 11
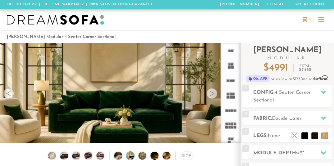
click at [11, 94] on div at bounding box center [8, 93] width 11 height 11
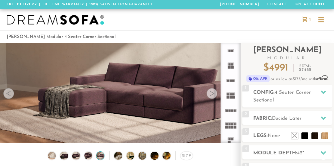
click at [11, 94] on div at bounding box center [8, 93] width 11 height 11
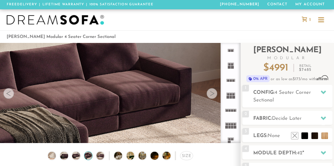
click at [11, 94] on div at bounding box center [8, 93] width 11 height 11
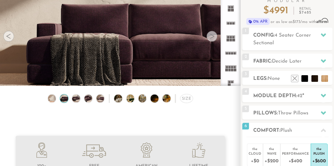
scroll to position [35, 0]
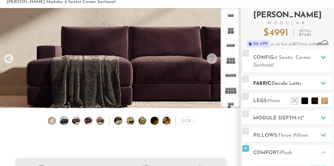
click at [291, 85] on span "Decide Later" at bounding box center [287, 83] width 30 height 5
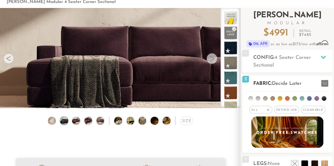
click at [291, 110] on span "Pet/Kid Use x" at bounding box center [286, 110] width 25 height 8
click at [315, 111] on span "Cleanable x" at bounding box center [315, 110] width 24 height 8
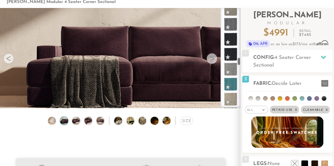
scroll to position [1898, 0]
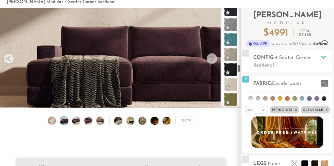
drag, startPoint x: 239, startPoint y: 43, endPoint x: 238, endPoint y: 70, distance: 27.0
click at [238, 70] on div at bounding box center [230, 58] width 20 height 100
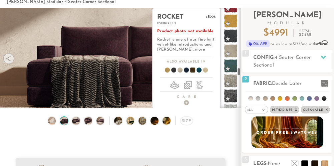
scroll to position [1971, 0]
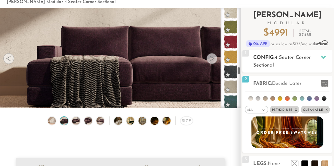
click at [289, 61] on h2 "Config: 4 Seater Corner Sectional" at bounding box center [292, 61] width 79 height 15
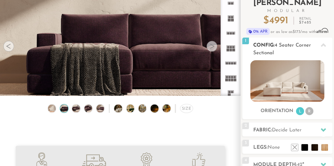
scroll to position [70, 0]
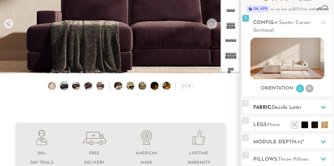
click at [293, 110] on span "Decide Later" at bounding box center [287, 107] width 30 height 5
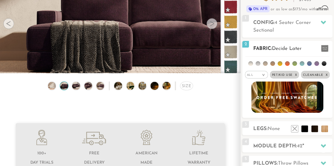
click at [284, 73] on span "Pet/Kid Use x" at bounding box center [284, 75] width 29 height 8
click at [308, 75] on span "Cleanable x" at bounding box center [312, 75] width 29 height 8
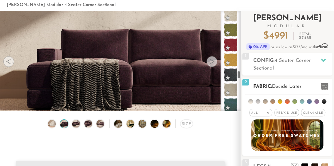
scroll to position [35, 0]
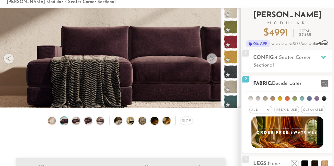
click at [286, 110] on span "Pet/Kid Use x" at bounding box center [286, 110] width 25 height 8
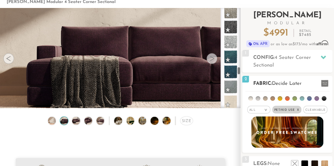
scroll to position [1971, 0]
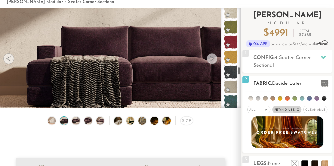
click at [317, 111] on span "Cleanable x" at bounding box center [315, 110] width 24 height 8
click at [260, 107] on div "All >" at bounding box center [256, 110] width 23 height 8
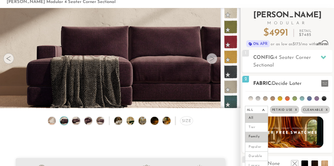
click at [253, 138] on li "Family" at bounding box center [256, 136] width 23 height 9
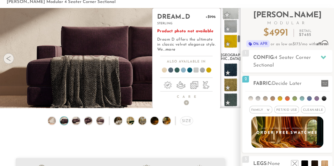
scroll to position [1100, 0]
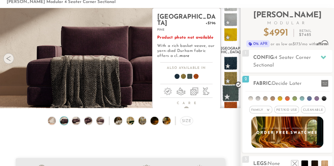
click at [228, 85] on span at bounding box center [230, 93] width 17 height 17
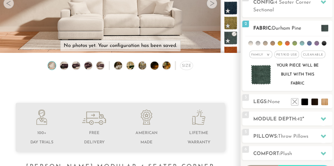
scroll to position [70, 0]
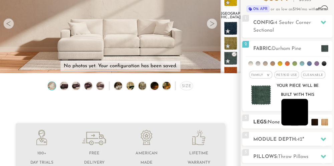
click at [301, 120] on li at bounding box center [294, 112] width 27 height 27
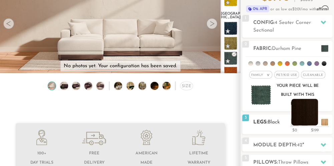
click at [315, 122] on li at bounding box center [304, 112] width 27 height 27
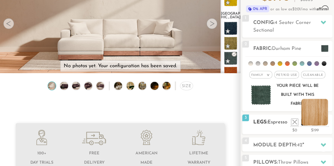
click at [323, 122] on li at bounding box center [314, 112] width 27 height 27
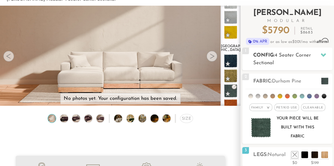
scroll to position [35, 0]
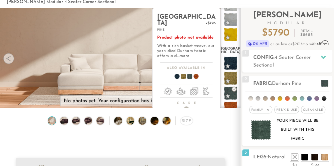
click at [181, 70] on span at bounding box center [181, 77] width 26 height 25
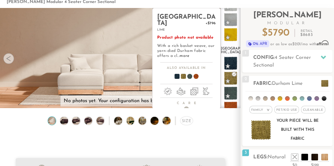
click at [175, 70] on span at bounding box center [174, 77] width 26 height 25
click at [193, 73] on ul at bounding box center [186, 78] width 68 height 10
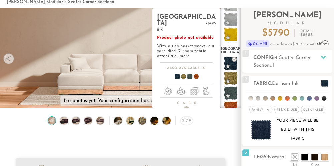
click at [191, 70] on span at bounding box center [187, 77] width 26 height 25
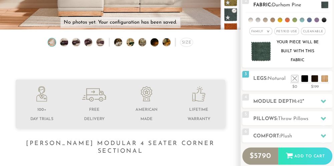
scroll to position [70, 0]
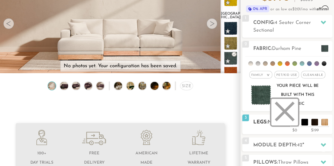
click at [294, 124] on li at bounding box center [284, 112] width 27 height 27
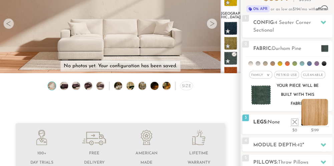
click at [325, 122] on li at bounding box center [314, 112] width 27 height 27
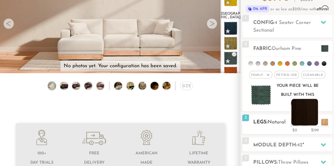
click at [311, 122] on li at bounding box center [304, 112] width 27 height 27
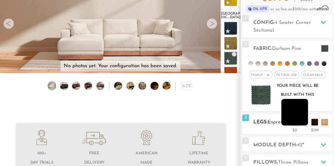
click at [301, 121] on li at bounding box center [294, 112] width 27 height 27
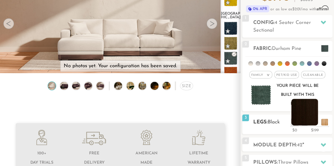
click at [311, 121] on li at bounding box center [304, 112] width 27 height 27
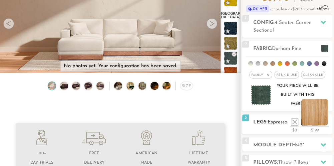
click at [325, 124] on li at bounding box center [314, 112] width 27 height 27
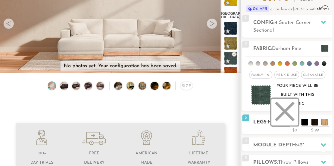
click at [298, 122] on li at bounding box center [284, 112] width 27 height 27
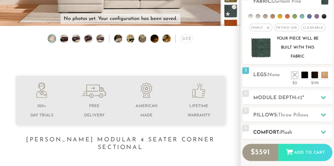
scroll to position [140, 0]
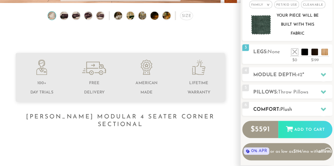
click at [292, 109] on span "Plush" at bounding box center [286, 109] width 12 height 5
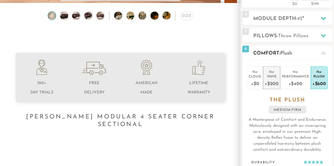
click at [274, 79] on div "+$200" at bounding box center [271, 84] width 14 height 10
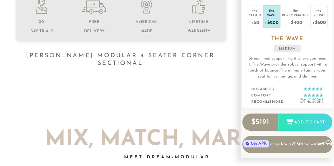
scroll to position [211, 0]
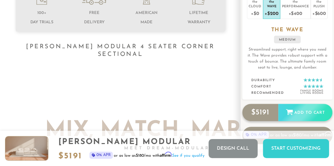
click at [308, 112] on div "$ 5191 Add to Cart" at bounding box center [287, 112] width 90 height 17
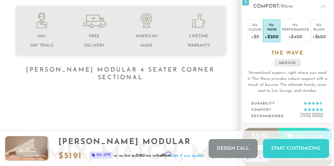
scroll to position [70, 0]
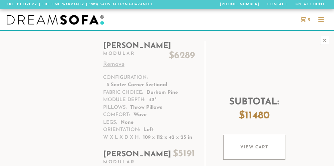
click at [321, 22] on div at bounding box center [321, 21] width 6 height 1
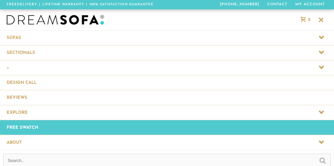
click at [303, 19] on icon at bounding box center [302, 19] width 5 height 5
click at [305, 19] on icon at bounding box center [302, 19] width 5 height 5
click at [321, 19] on div at bounding box center [320, 19] width 5 height 5
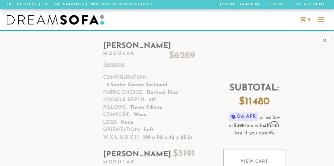
scroll to position [0, 0]
click at [302, 21] on icon at bounding box center [302, 19] width 5 height 5
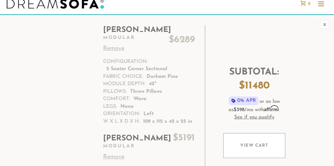
scroll to position [35, 0]
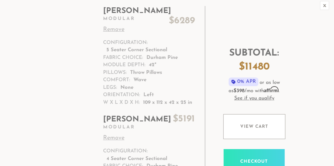
click at [119, 28] on link "Remove" at bounding box center [149, 29] width 92 height 9
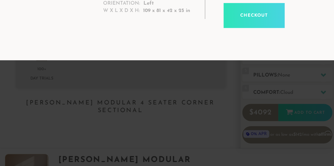
scroll to position [49, 0]
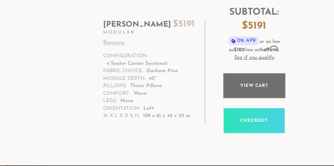
click at [264, 91] on link "View cart" at bounding box center [254, 85] width 62 height 25
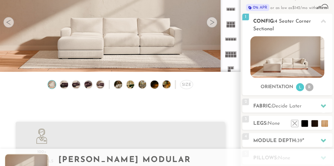
scroll to position [105, 0]
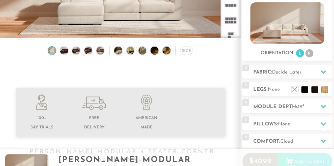
click at [310, 55] on li "R" at bounding box center [309, 53] width 8 height 8
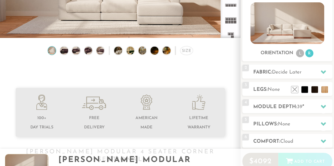
click at [298, 54] on li "L" at bounding box center [300, 53] width 8 height 8
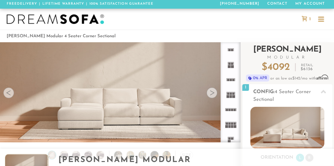
scroll to position [0, 0]
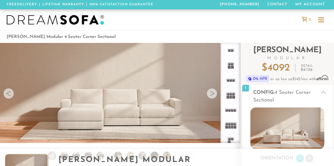
click at [305, 19] on icon at bounding box center [303, 19] width 5 height 5
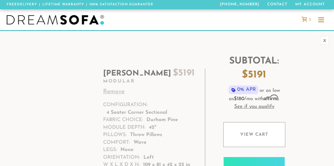
click at [317, 17] on div at bounding box center [320, 20] width 13 height 13
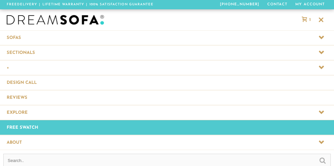
click at [114, 51] on span at bounding box center [167, 52] width 334 height 15
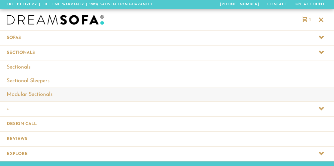
scroll to position [0, 0]
click at [30, 94] on link "Modular Sectionals" at bounding box center [167, 95] width 334 height 14
